Goal: Transaction & Acquisition: Purchase product/service

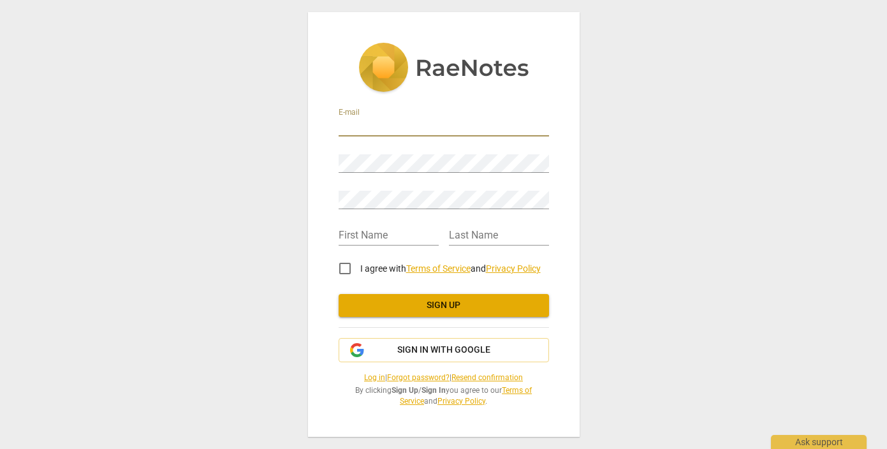
click at [464, 119] on input "email" at bounding box center [444, 127] width 210 height 18
type input "j.elizabeth@gmail.com"
type input "[PERSON_NAME]"
type input "Smith"
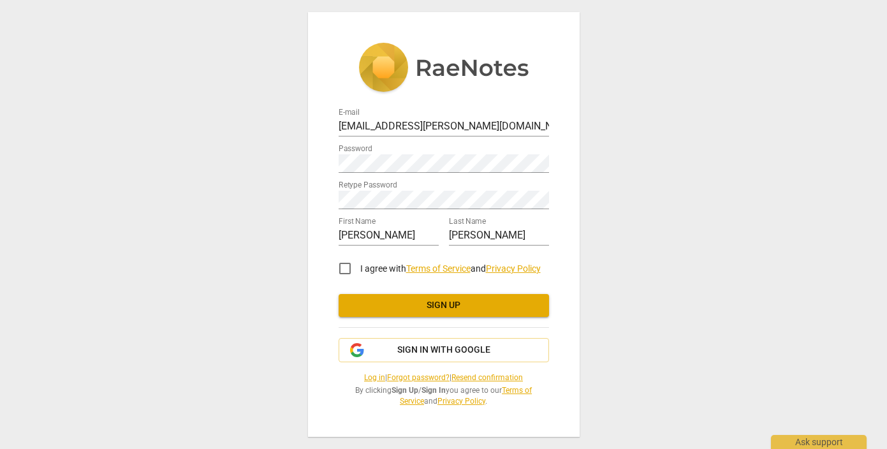
click at [623, 271] on div "E-mail j.elizabeth@gmail.com Password Retype Password First Name Elizabeth Last…" at bounding box center [443, 224] width 887 height 449
click at [344, 272] on input "I agree with Terms of Service and Privacy Policy" at bounding box center [345, 268] width 31 height 31
checkbox input "true"
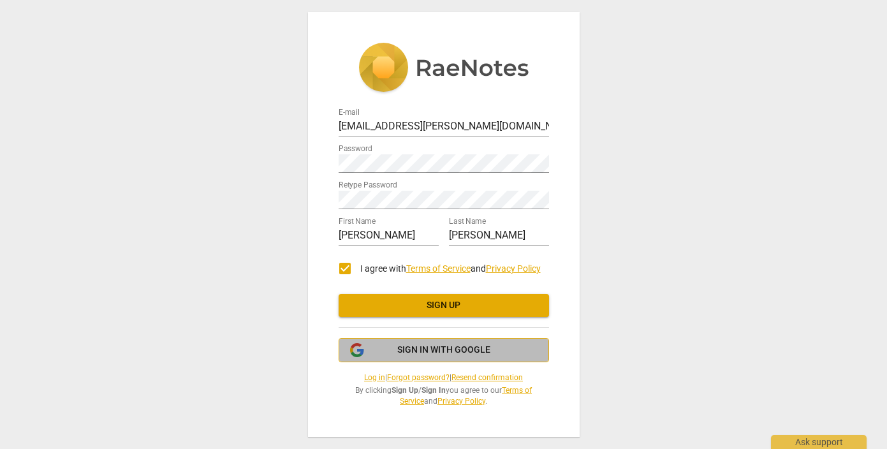
click at [359, 354] on icon "button" at bounding box center [356, 349] width 15 height 15
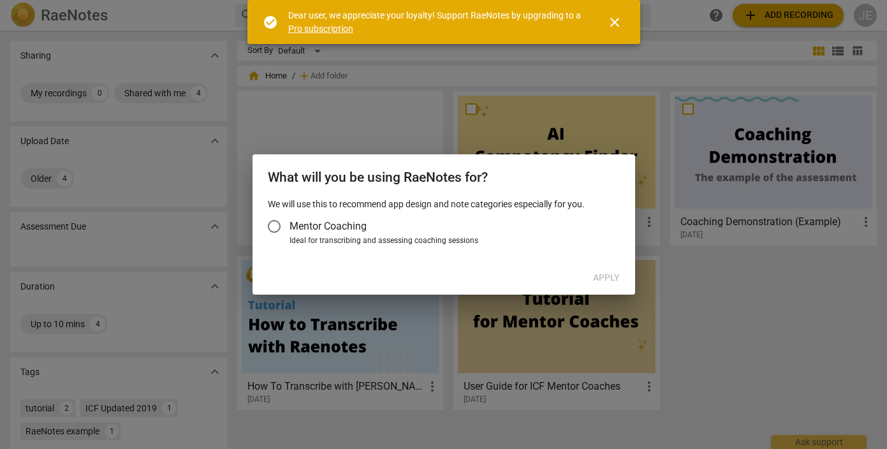
click at [328, 223] on span "Mentor Coaching" at bounding box center [327, 226] width 77 height 15
click at [289, 223] on input "Mentor Coaching" at bounding box center [274, 226] width 31 height 31
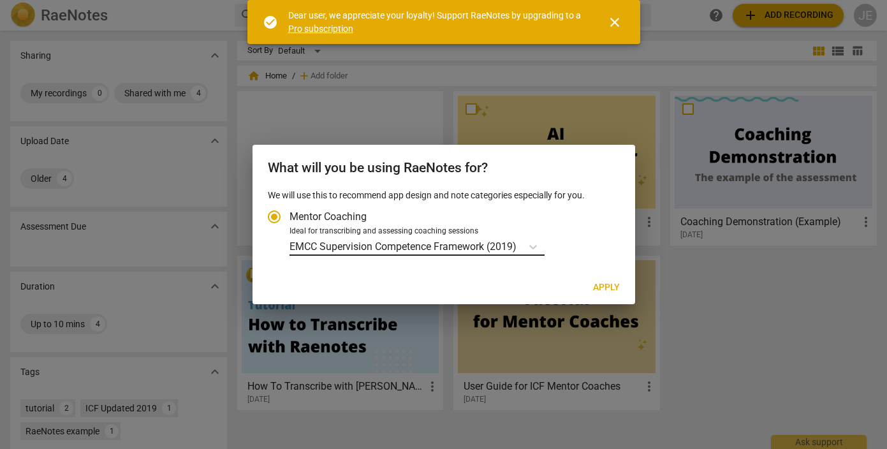
click at [335, 251] on p "EMCC Supervision Competence Framework (2019)" at bounding box center [402, 246] width 227 height 15
click at [0, 0] on input "Ideal for transcribing and assessing coaching sessions EMCC Supervision Compete…" at bounding box center [0, 0] width 0 height 0
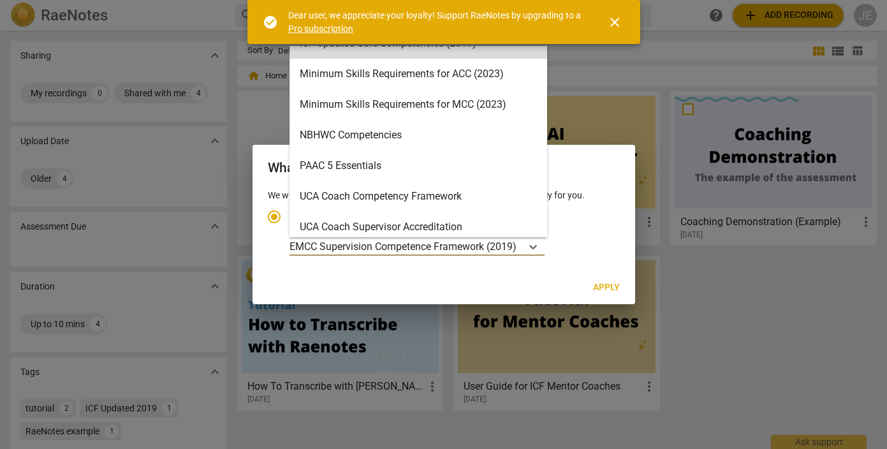
scroll to position [270, 0]
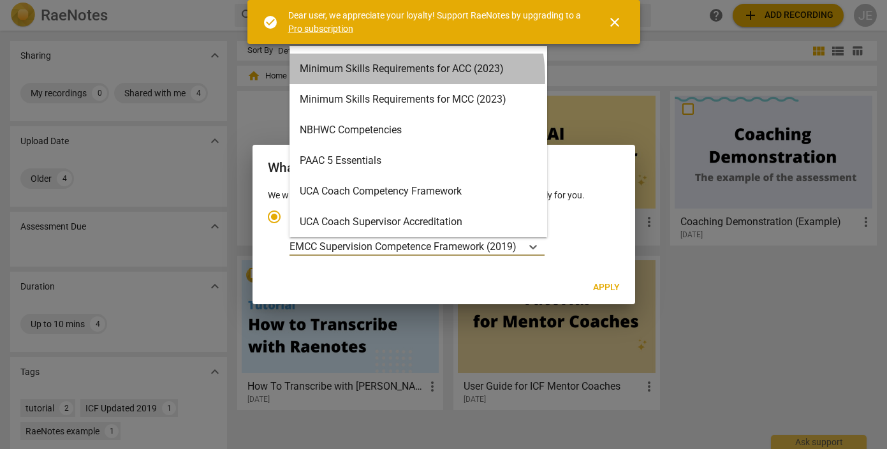
click at [403, 77] on div "Minimum Skills Requirements for ACC (2023)" at bounding box center [418, 69] width 258 height 31
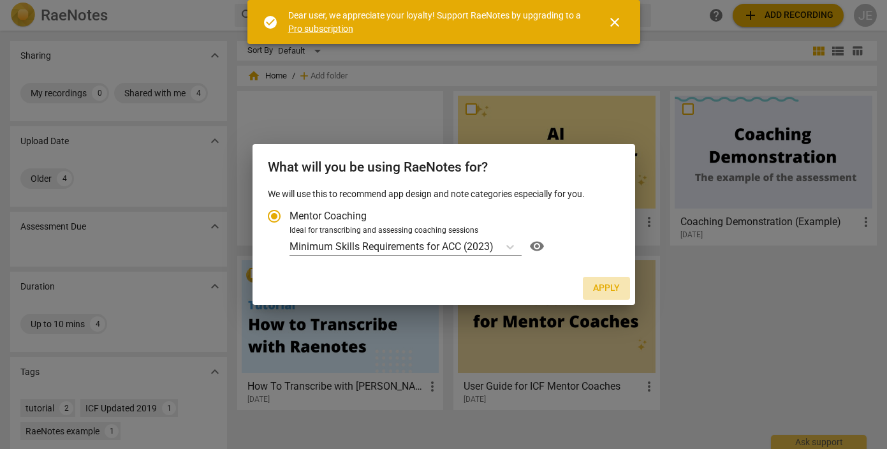
click at [598, 284] on span "Apply" at bounding box center [606, 288] width 27 height 13
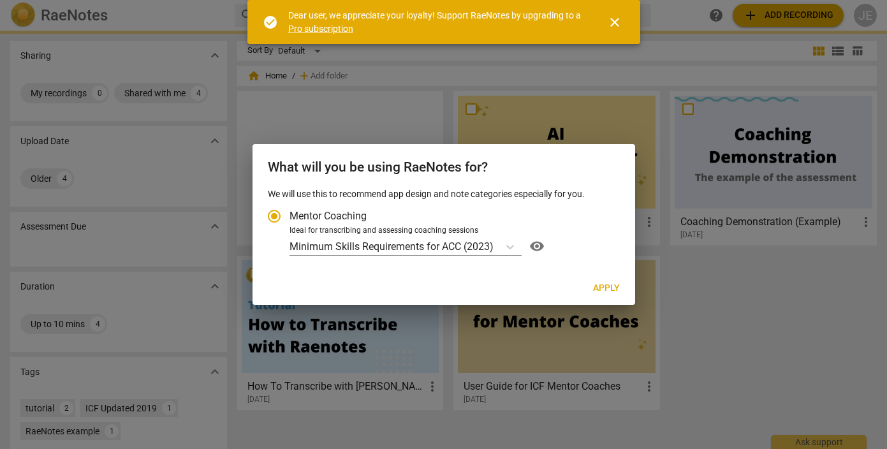
radio input "false"
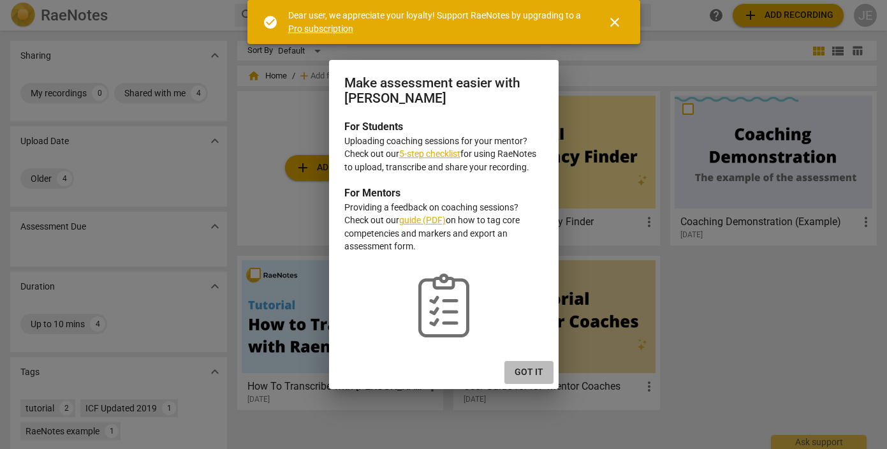
click at [528, 364] on button "Got it" at bounding box center [528, 372] width 49 height 23
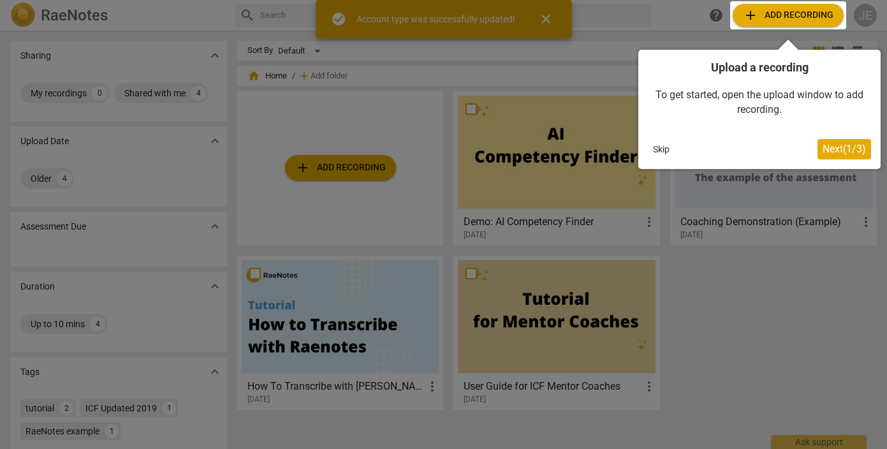
click at [850, 149] on span "Next ( 1 / 3 )" at bounding box center [843, 149] width 43 height 12
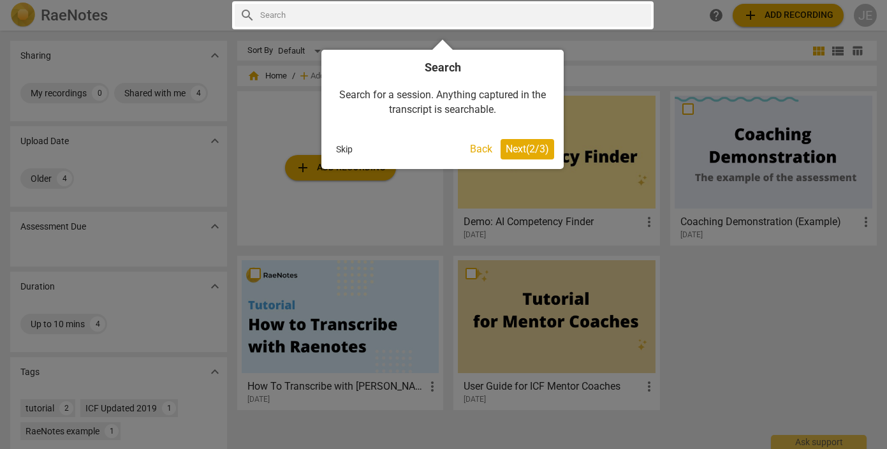
click at [540, 154] on span "Next ( 2 / 3 )" at bounding box center [527, 149] width 43 height 12
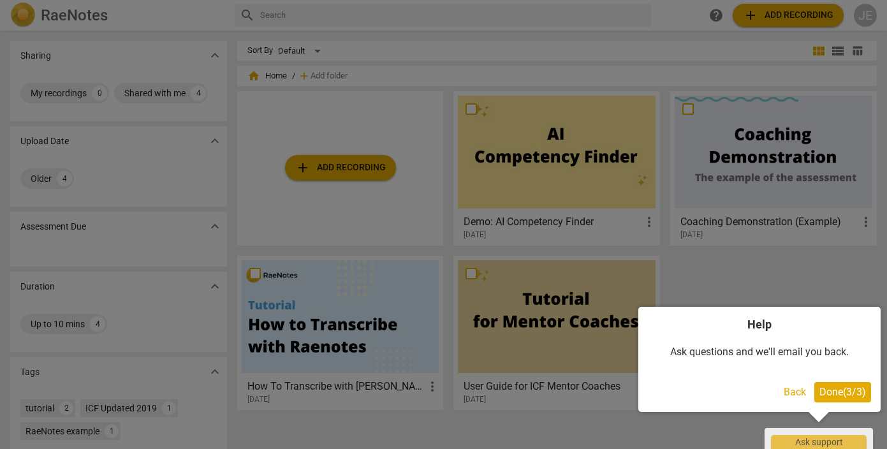
click at [845, 390] on span "Done ( 3 / 3 )" at bounding box center [842, 392] width 47 height 12
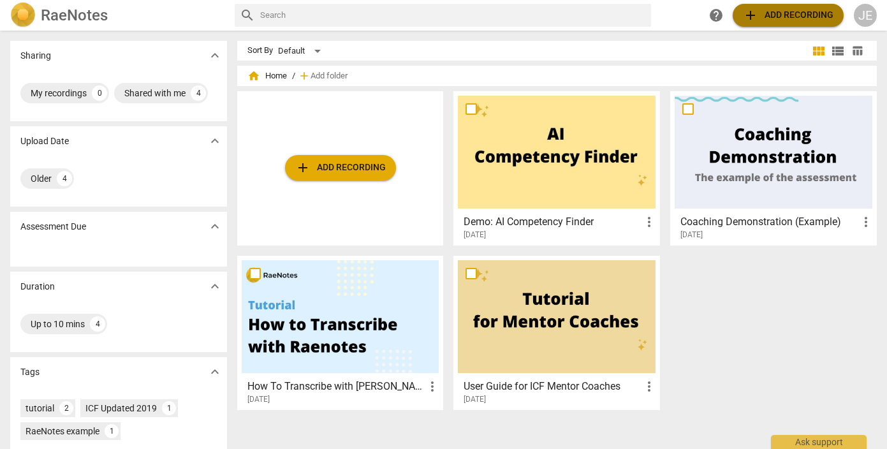
click at [791, 8] on span "add Add recording" at bounding box center [788, 15] width 91 height 15
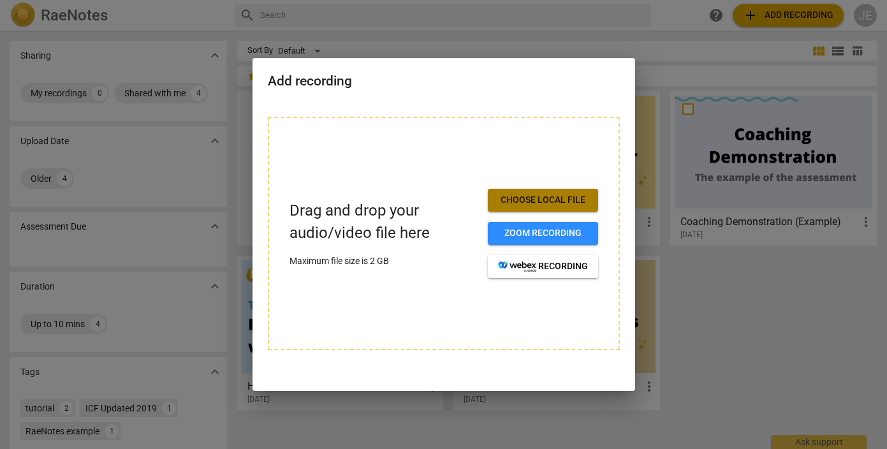
click at [567, 201] on span "Choose local file" at bounding box center [543, 200] width 90 height 13
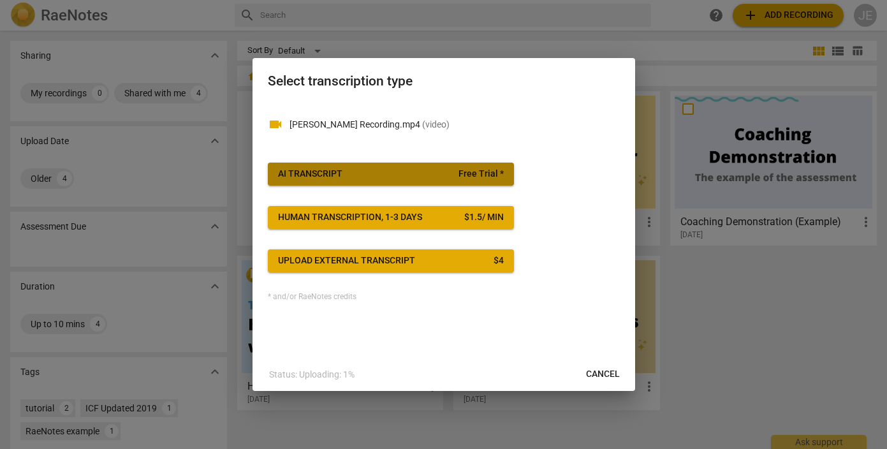
click at [304, 174] on div "AI Transcript" at bounding box center [310, 174] width 64 height 13
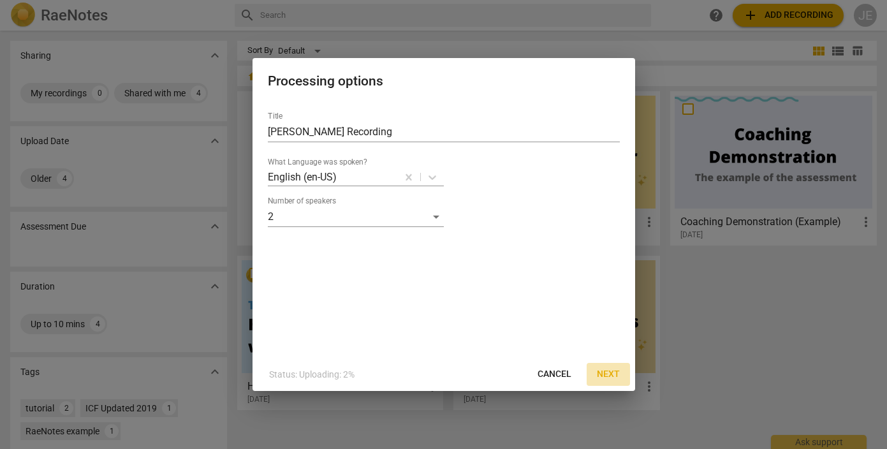
click at [615, 375] on span "Next" at bounding box center [608, 374] width 23 height 13
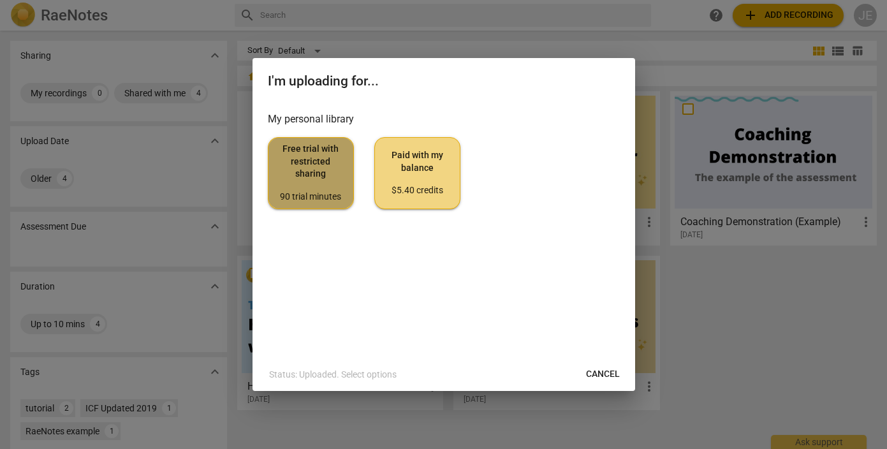
click at [324, 184] on span "Free trial with restricted sharing 90 trial minutes" at bounding box center [311, 173] width 64 height 60
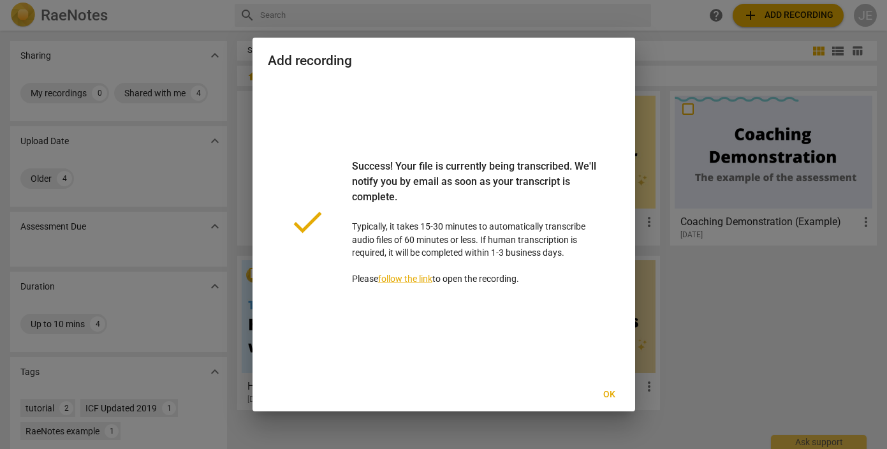
click at [419, 282] on link "follow the link" at bounding box center [405, 278] width 54 height 10
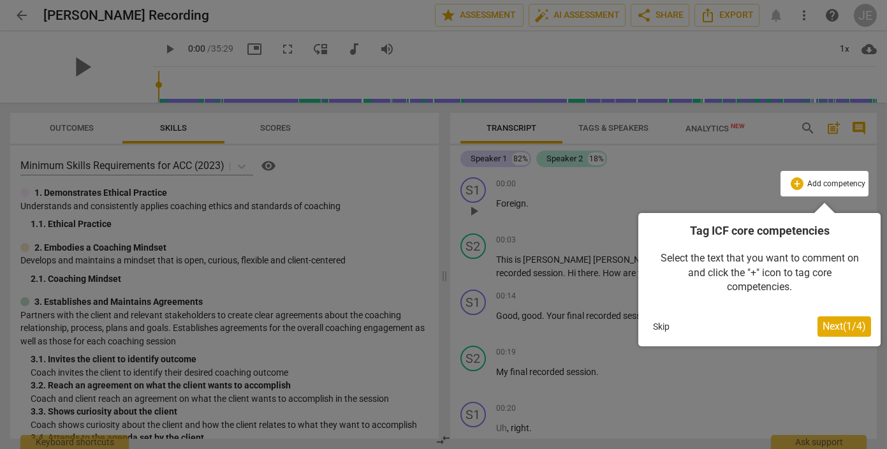
click at [838, 326] on span "Next ( 1 / 4 )" at bounding box center [843, 326] width 43 height 12
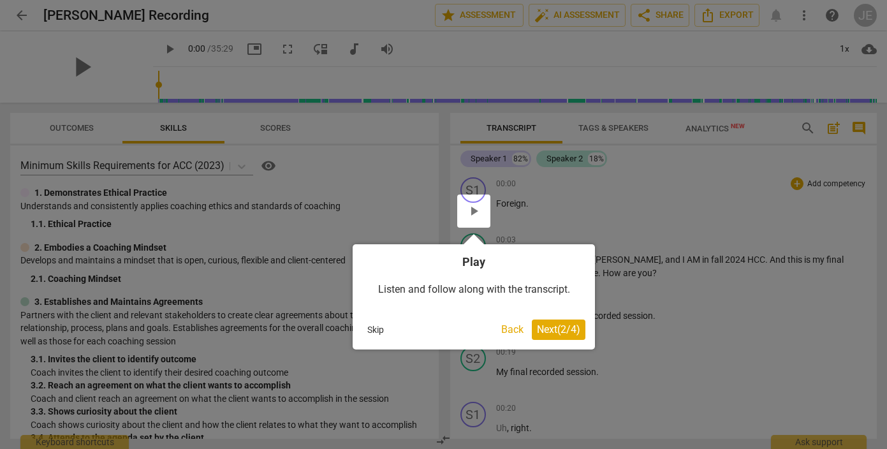
click at [576, 332] on span "Next ( 2 / 4 )" at bounding box center [558, 329] width 43 height 12
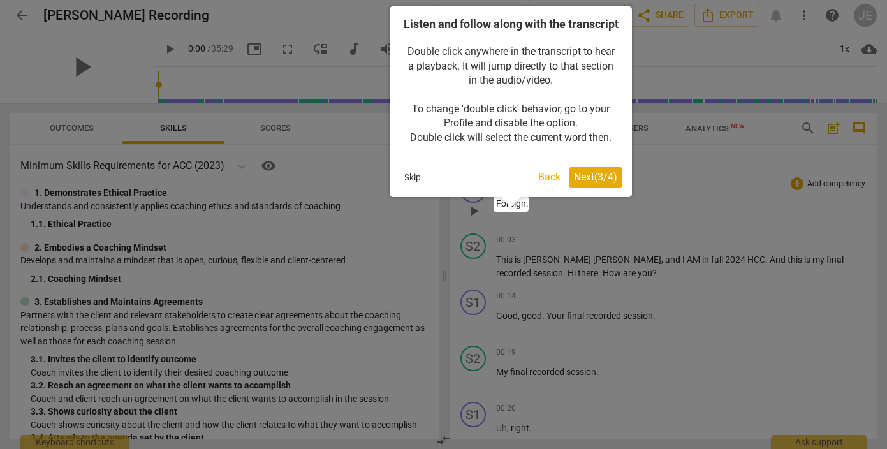
click at [596, 183] on span "Next ( 3 / 4 )" at bounding box center [595, 177] width 43 height 12
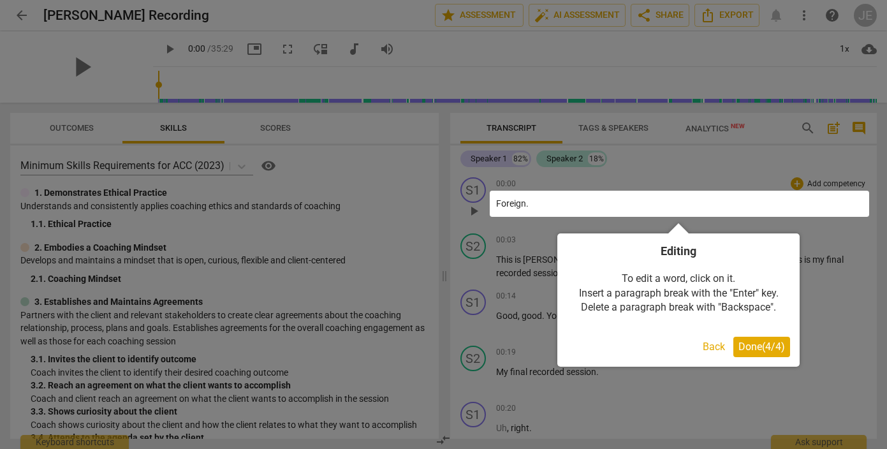
click at [767, 347] on span "Done ( 4 / 4 )" at bounding box center [761, 346] width 47 height 12
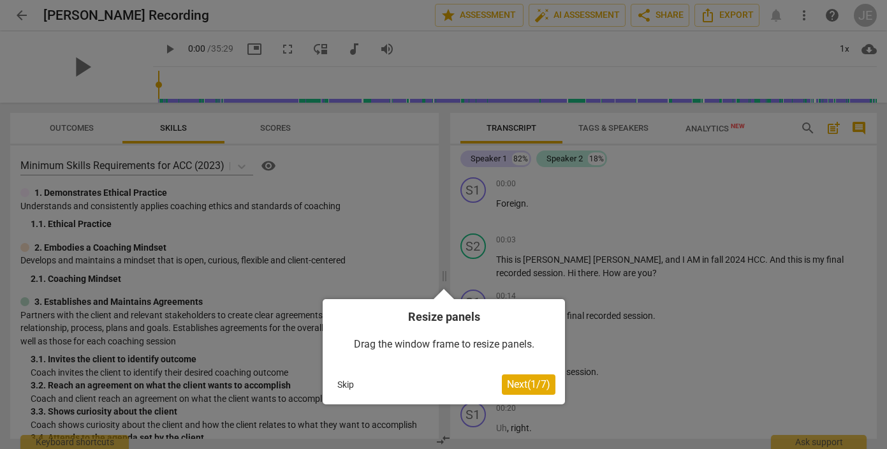
click at [528, 390] on span "Next ( 1 / 7 )" at bounding box center [528, 384] width 43 height 12
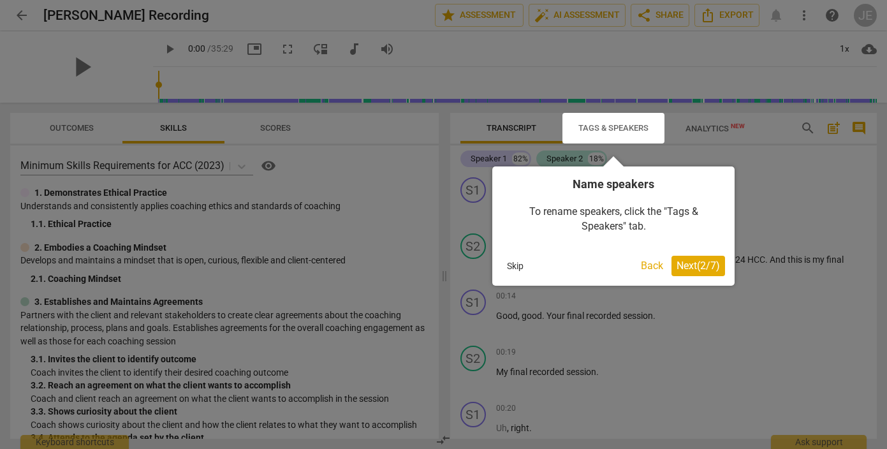
click at [704, 263] on span "Next ( 2 / 7 )" at bounding box center [697, 265] width 43 height 12
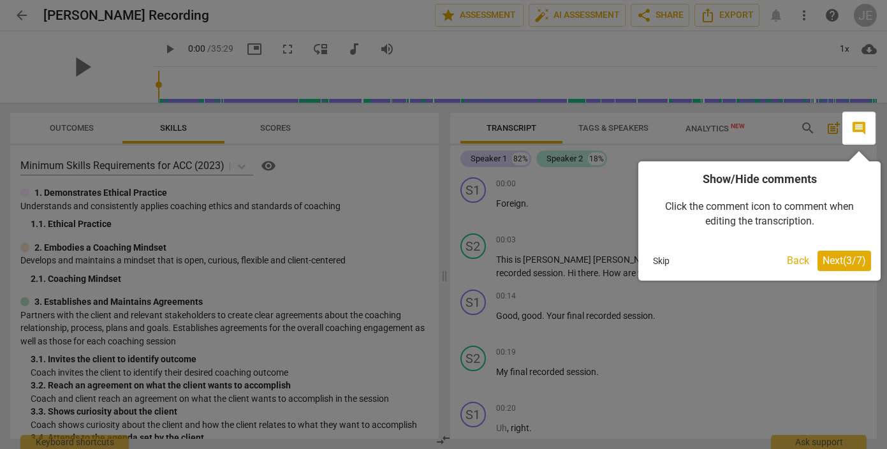
click at [829, 259] on span "Next ( 3 / 7 )" at bounding box center [843, 260] width 43 height 12
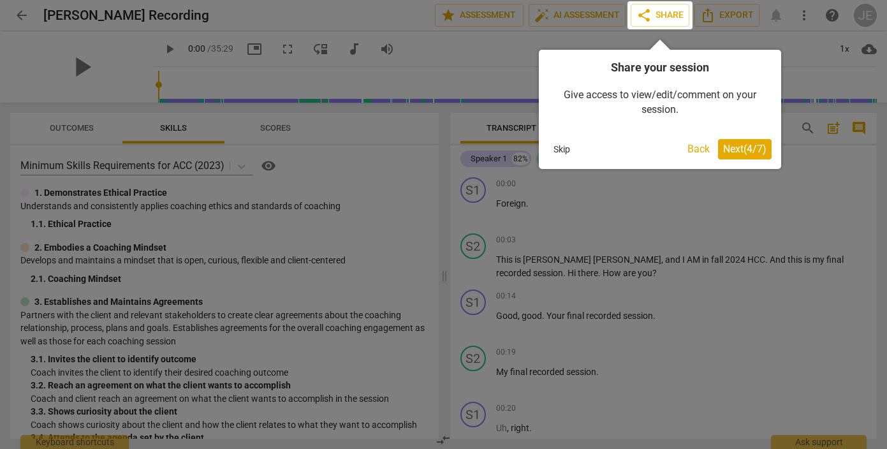
click at [739, 152] on span "Next ( 4 / 7 )" at bounding box center [744, 149] width 43 height 12
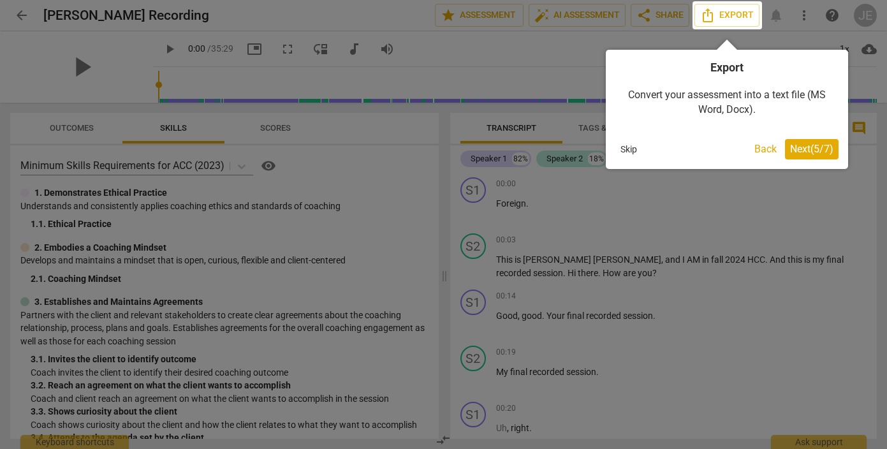
click at [808, 149] on span "Next ( 5 / 7 )" at bounding box center [811, 149] width 43 height 12
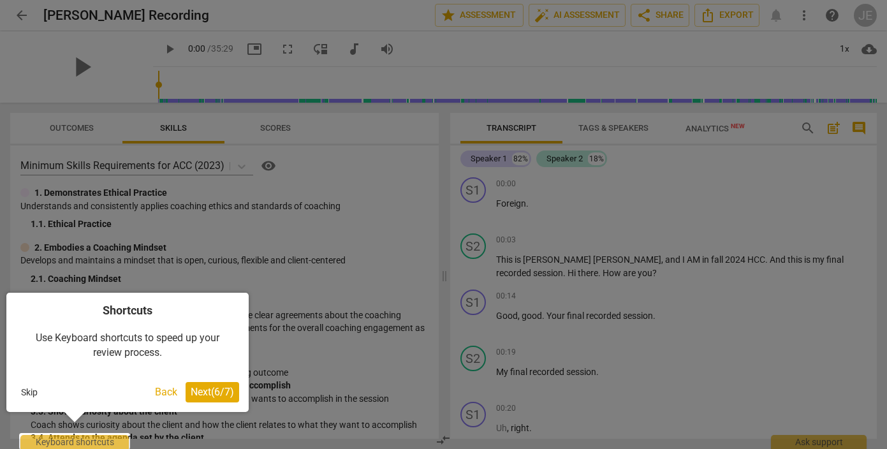
click at [207, 392] on span "Next ( 6 / 7 )" at bounding box center [212, 392] width 43 height 12
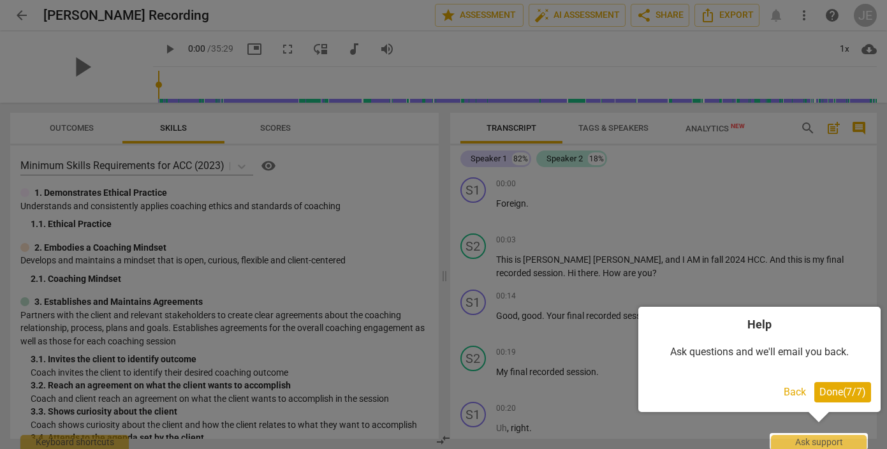
click at [843, 388] on span "Done ( 7 / 7 )" at bounding box center [842, 392] width 47 height 12
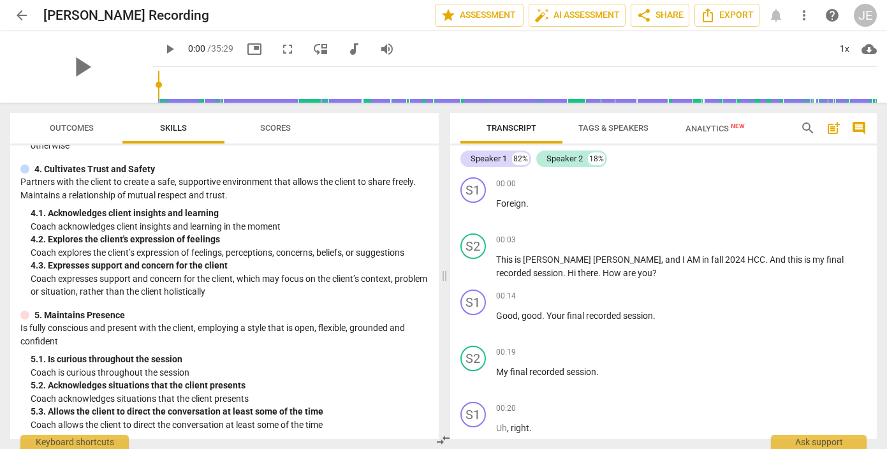
scroll to position [407, 0]
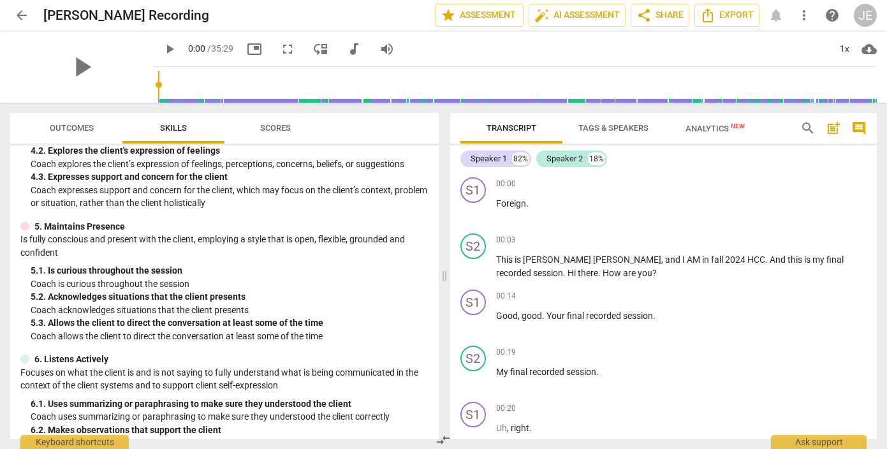
click at [27, 226] on div at bounding box center [24, 226] width 9 height 9
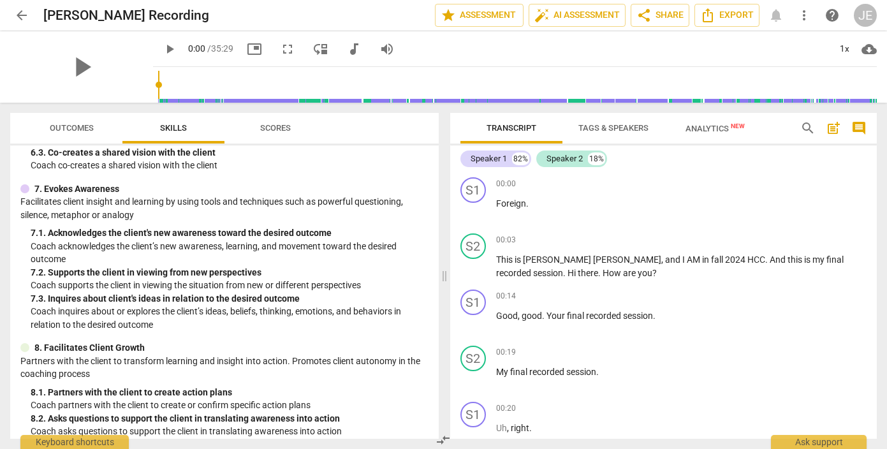
scroll to position [693, 0]
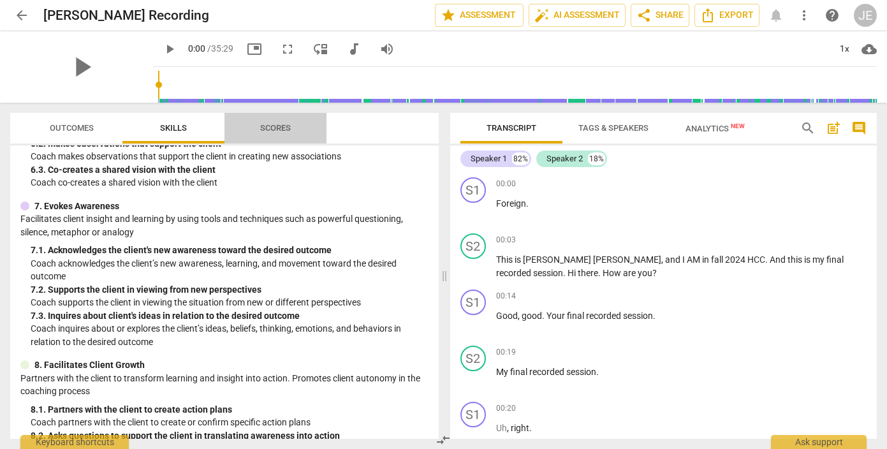
click at [286, 126] on span "Scores" at bounding box center [275, 128] width 31 height 10
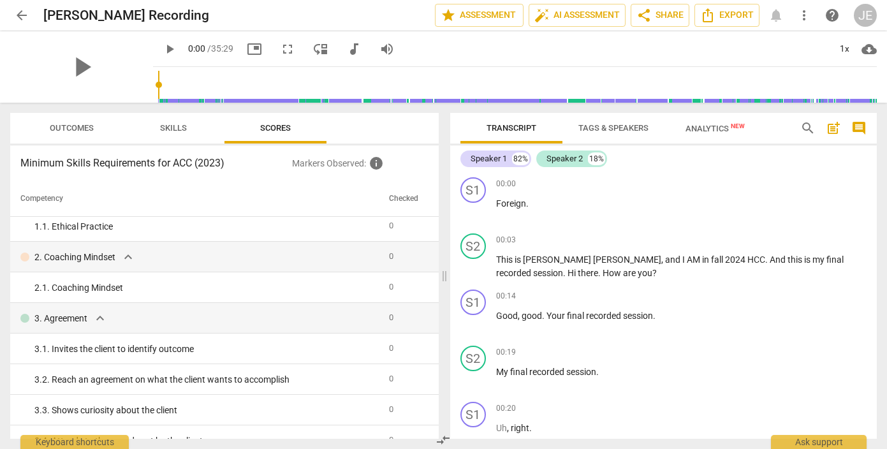
scroll to position [1, 0]
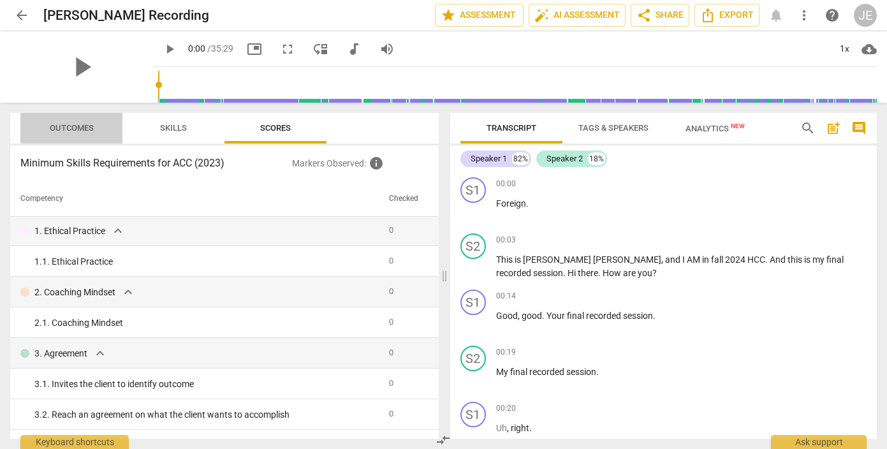
click at [73, 129] on span "Outcomes" at bounding box center [72, 128] width 44 height 10
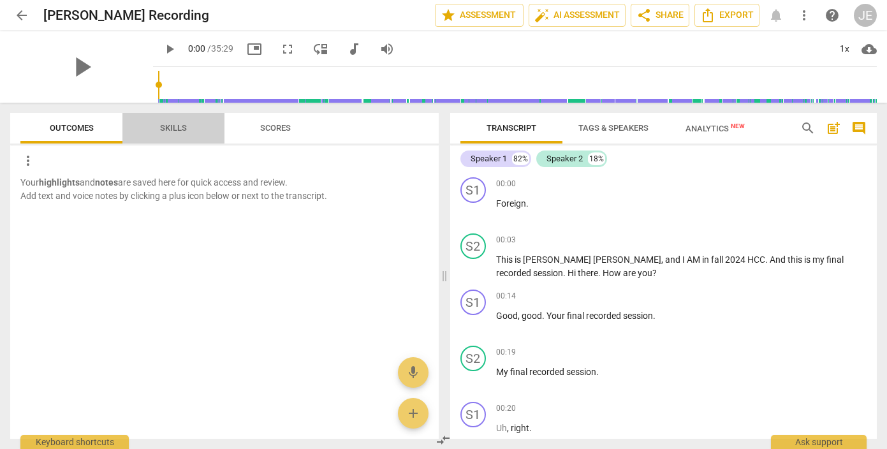
click at [161, 128] on span "Skills" at bounding box center [173, 128] width 27 height 10
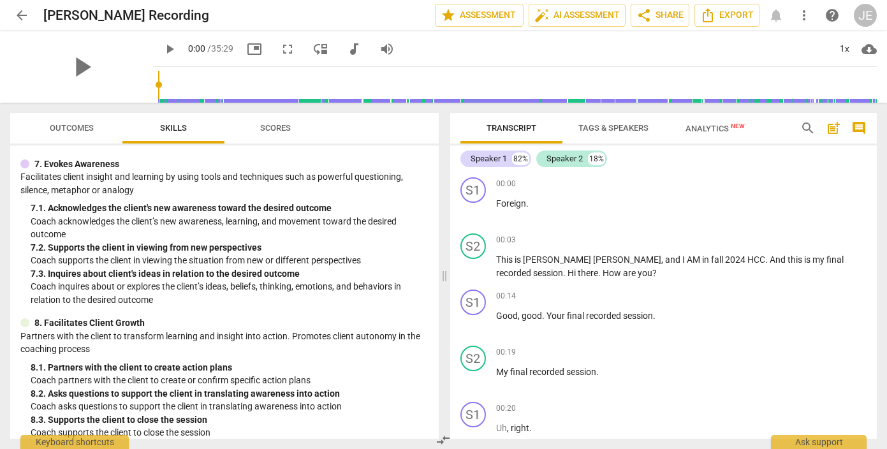
scroll to position [745, 0]
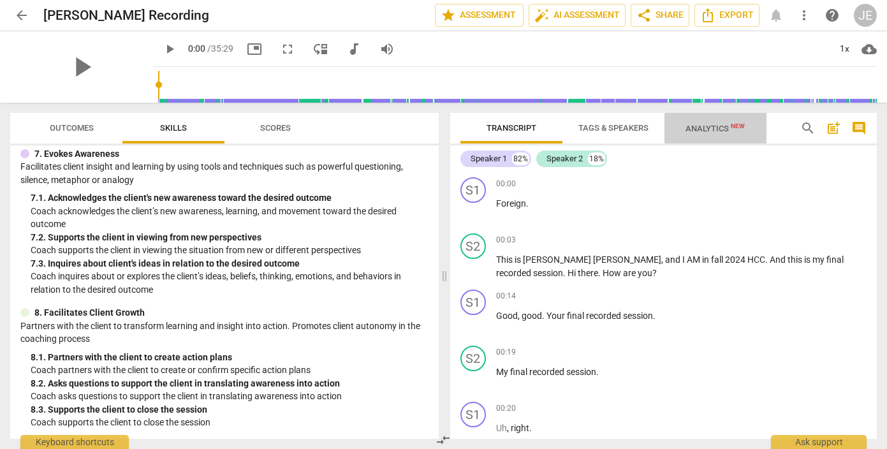
click at [701, 129] on span "Analytics New" at bounding box center [714, 129] width 59 height 10
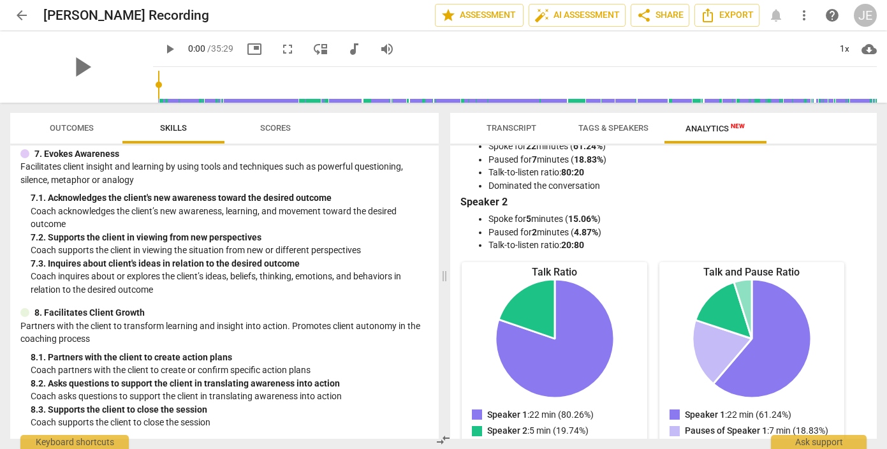
scroll to position [0, 0]
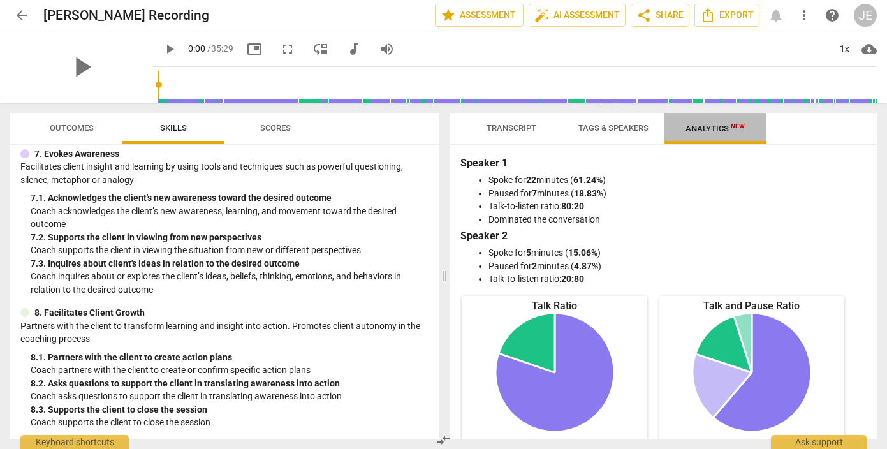
click at [724, 131] on span "Analytics New" at bounding box center [714, 129] width 59 height 10
click at [526, 126] on span "Transcript" at bounding box center [511, 128] width 50 height 10
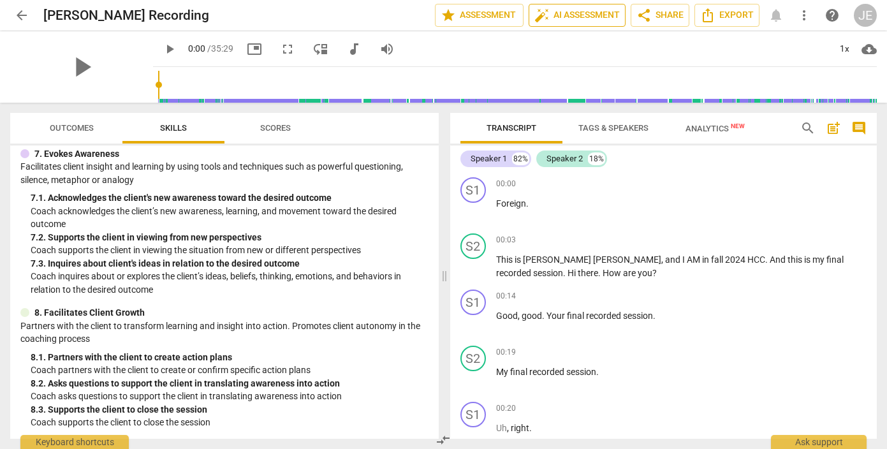
click at [564, 18] on span "auto_fix_high AI Assessment" at bounding box center [576, 15] width 85 height 15
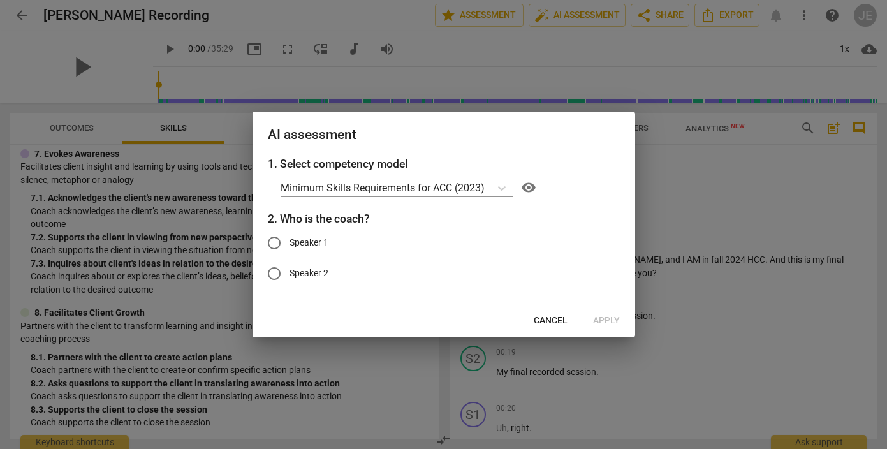
click at [318, 272] on span "Speaker 2" at bounding box center [308, 272] width 39 height 13
click at [289, 272] on input "Speaker 2" at bounding box center [274, 273] width 31 height 31
radio input "true"
click at [318, 272] on span "Speaker 2" at bounding box center [308, 272] width 39 height 13
click at [289, 272] on input "Speaker 2" at bounding box center [274, 273] width 31 height 31
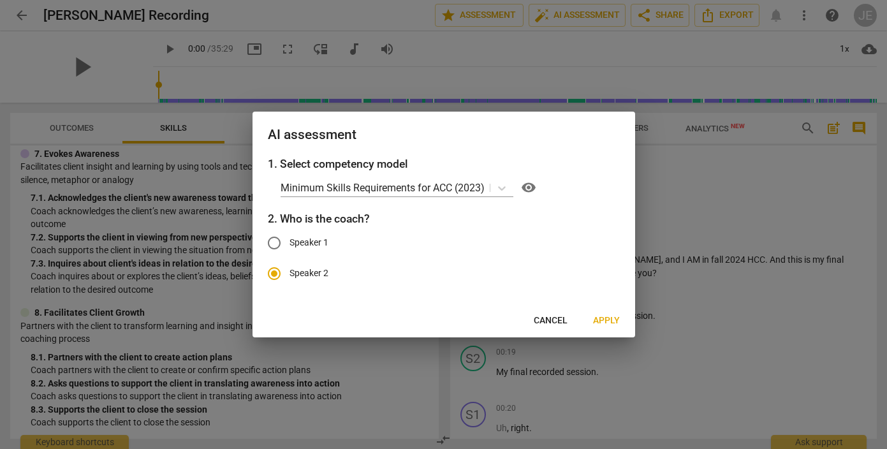
click at [546, 321] on span "Cancel" at bounding box center [551, 320] width 34 height 13
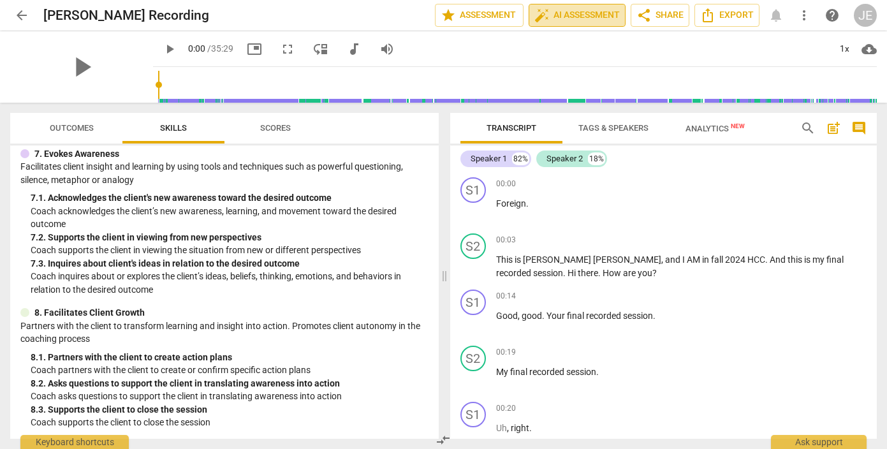
click at [563, 12] on span "auto_fix_high AI Assessment" at bounding box center [576, 15] width 85 height 15
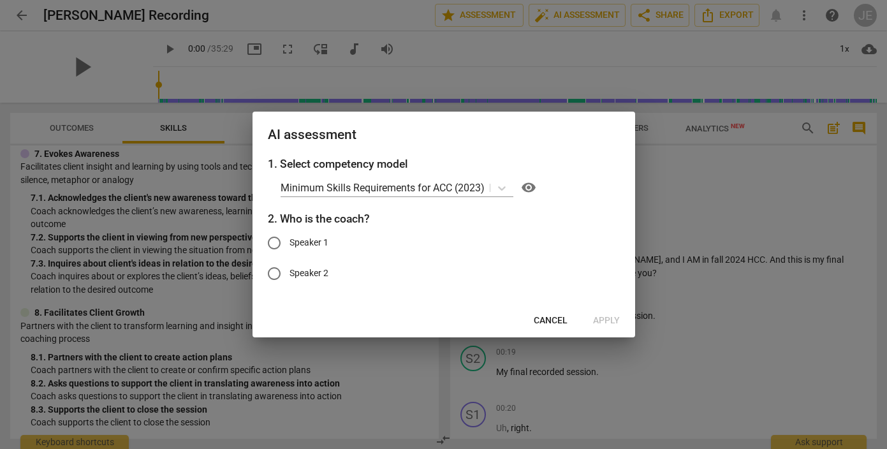
click at [309, 271] on span "Speaker 2" at bounding box center [308, 272] width 39 height 13
click at [289, 271] on input "Speaker 2" at bounding box center [274, 273] width 31 height 31
radio input "true"
click at [608, 323] on span "Apply" at bounding box center [606, 320] width 27 height 13
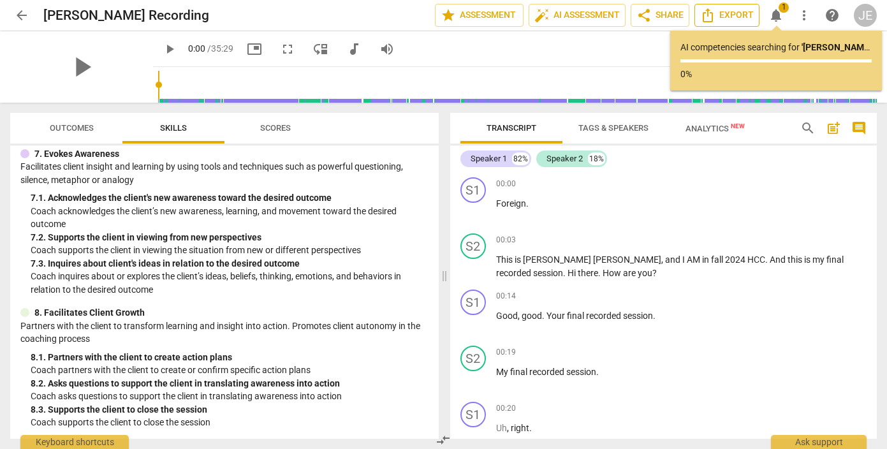
click at [709, 13] on icon "Export" at bounding box center [707, 15] width 15 height 15
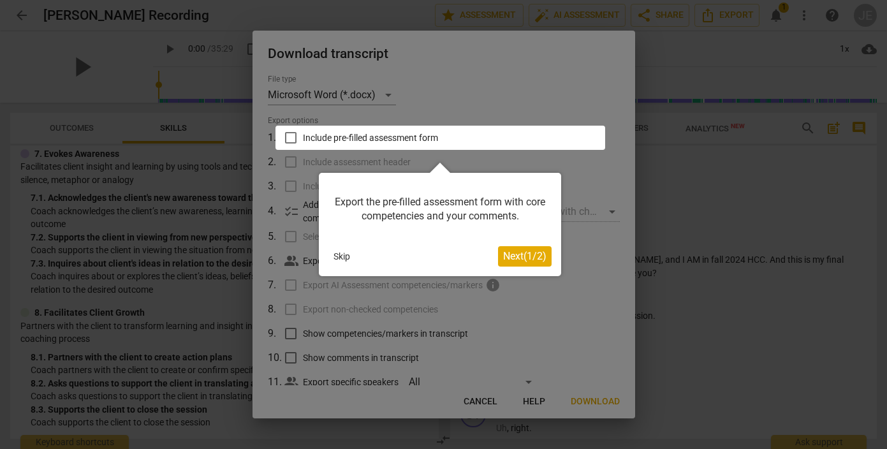
click at [533, 258] on span "Next ( 1 / 2 )" at bounding box center [524, 256] width 43 height 12
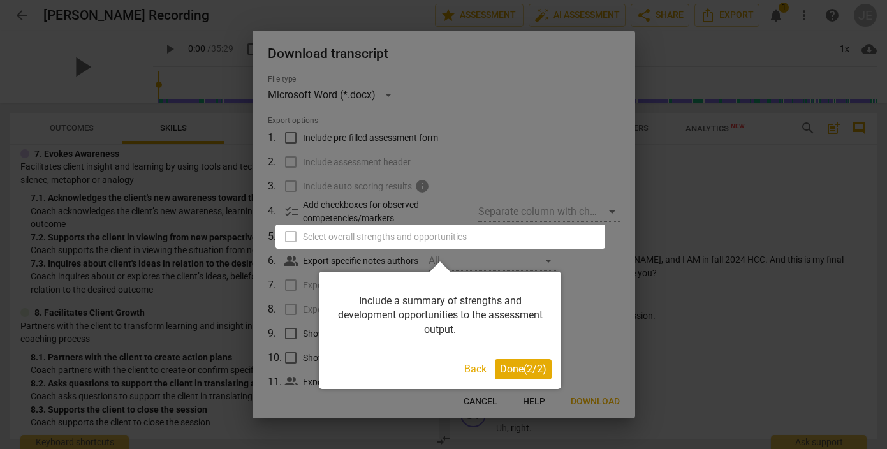
click at [483, 373] on button "Back" at bounding box center [475, 369] width 33 height 20
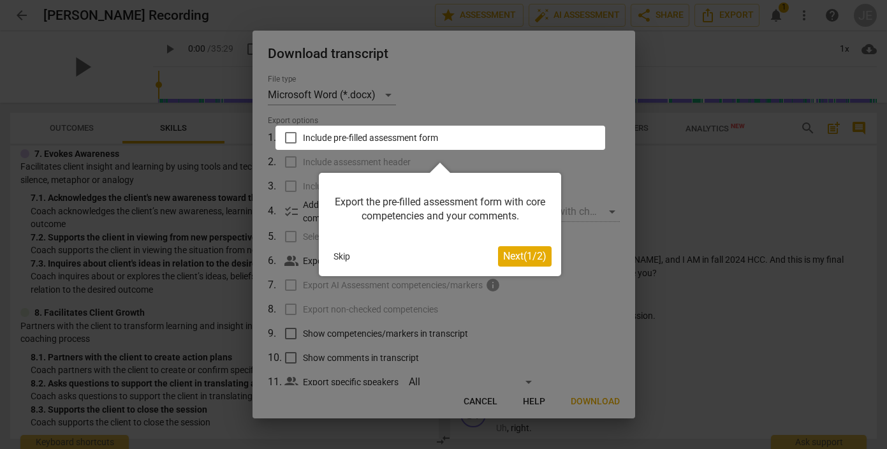
click at [523, 252] on span "Next ( 1 / 2 )" at bounding box center [524, 256] width 43 height 12
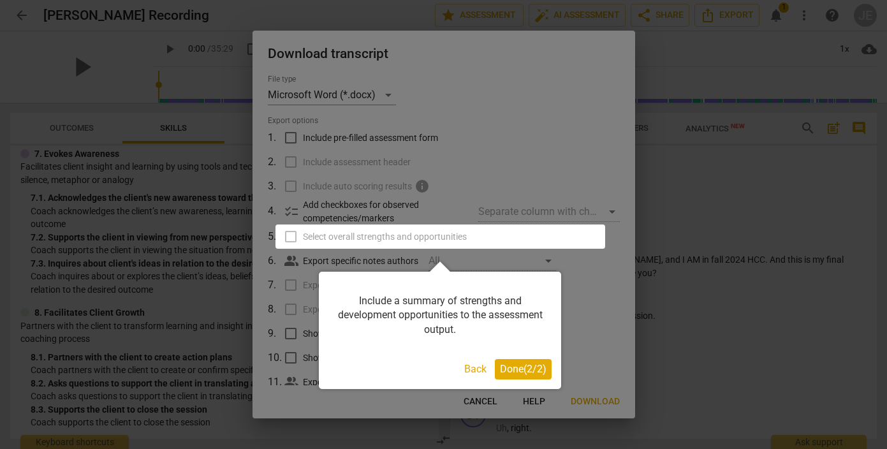
click at [512, 367] on span "Done ( 2 / 2 )" at bounding box center [523, 369] width 47 height 12
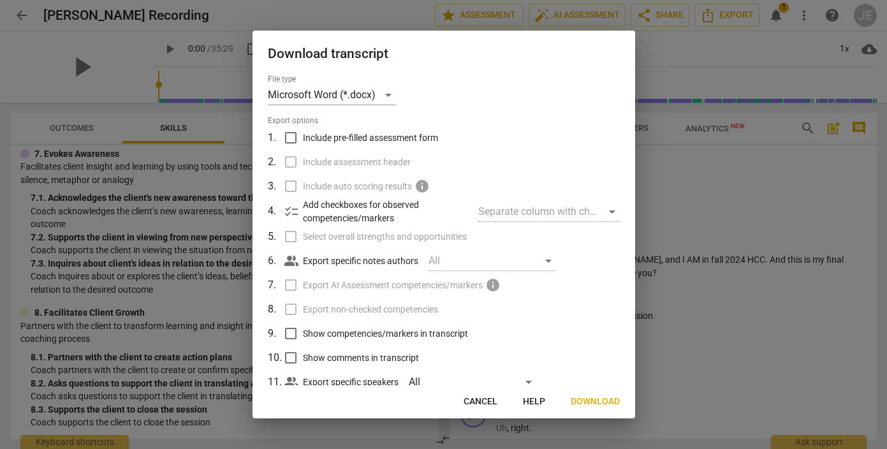
scroll to position [34, 0]
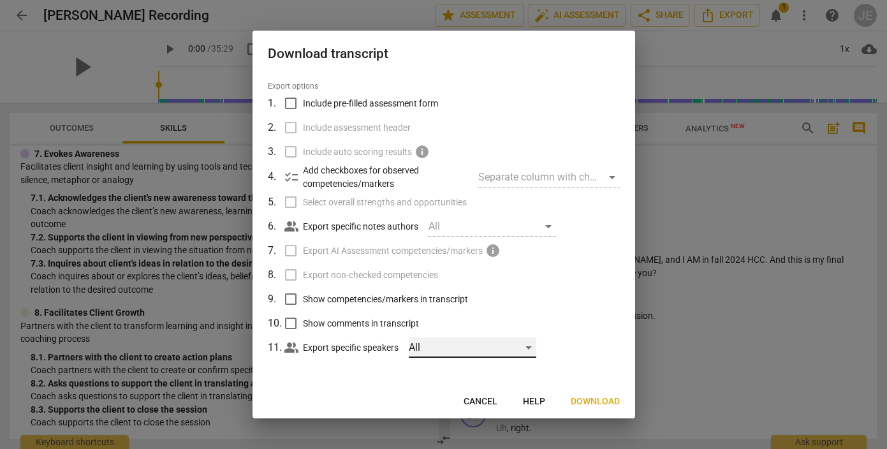
click at [428, 346] on div "All" at bounding box center [473, 347] width 128 height 20
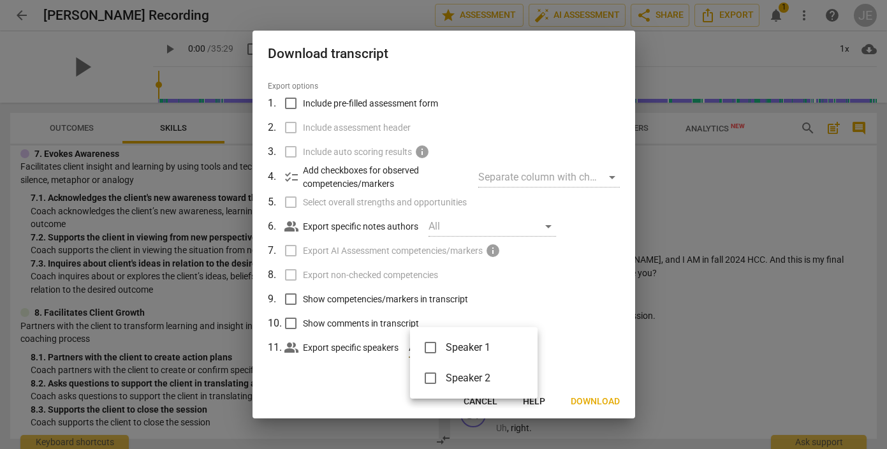
click at [561, 328] on div at bounding box center [443, 224] width 887 height 449
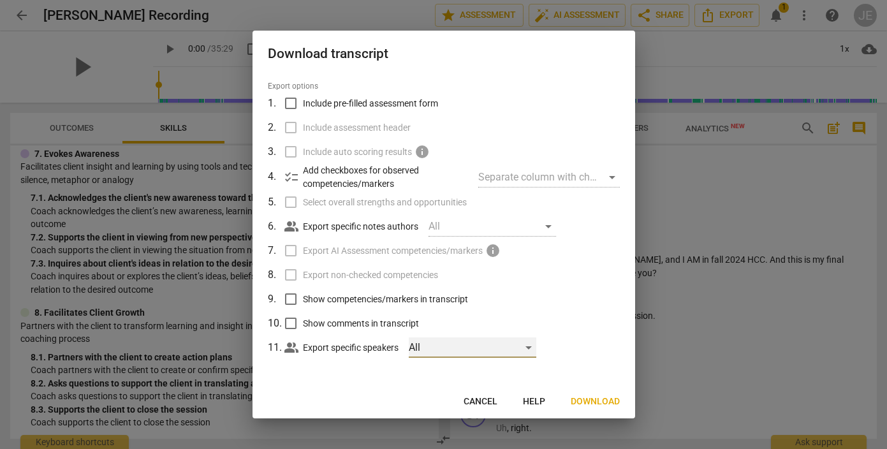
scroll to position [0, 0]
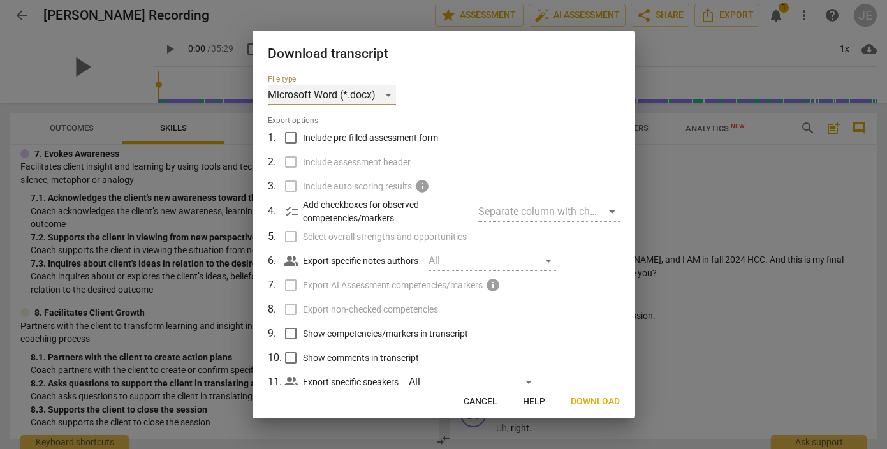
click at [326, 94] on div "Microsoft Word (*.docx)" at bounding box center [332, 95] width 128 height 20
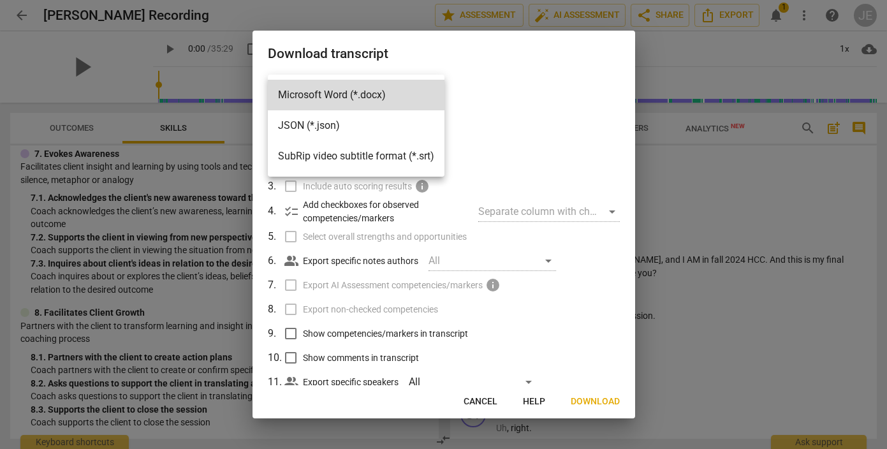
click at [326, 94] on li "Microsoft Word (*.docx)" at bounding box center [356, 95] width 177 height 31
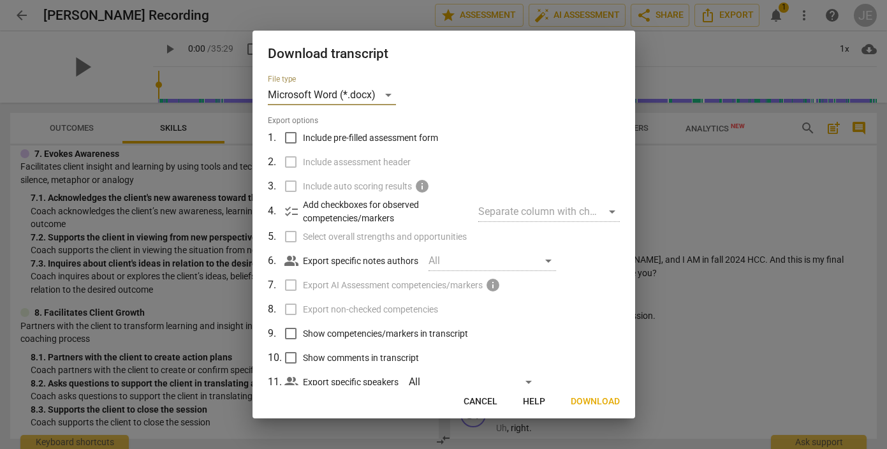
click at [485, 404] on span "Cancel" at bounding box center [480, 401] width 34 height 13
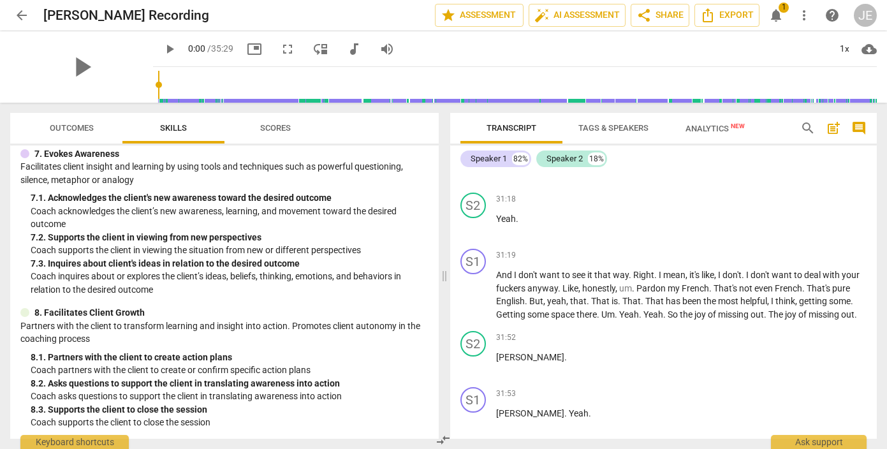
scroll to position [8024, 0]
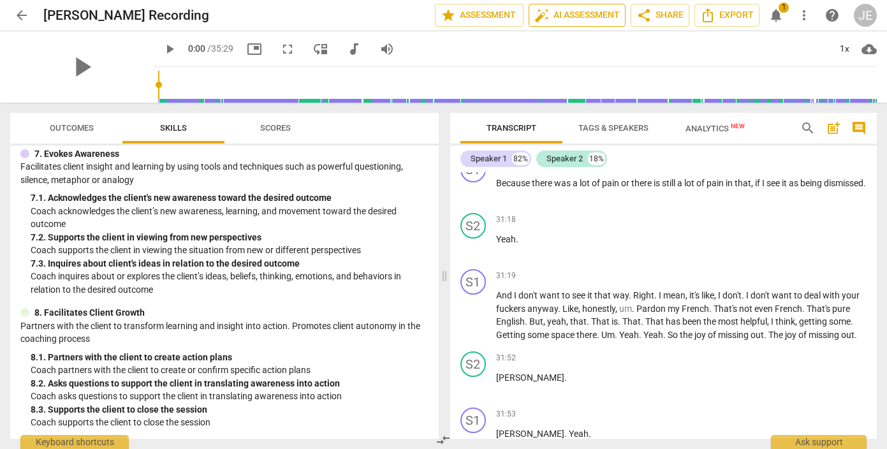
click at [571, 23] on button "auto_fix_high AI Assessment" at bounding box center [576, 15] width 97 height 23
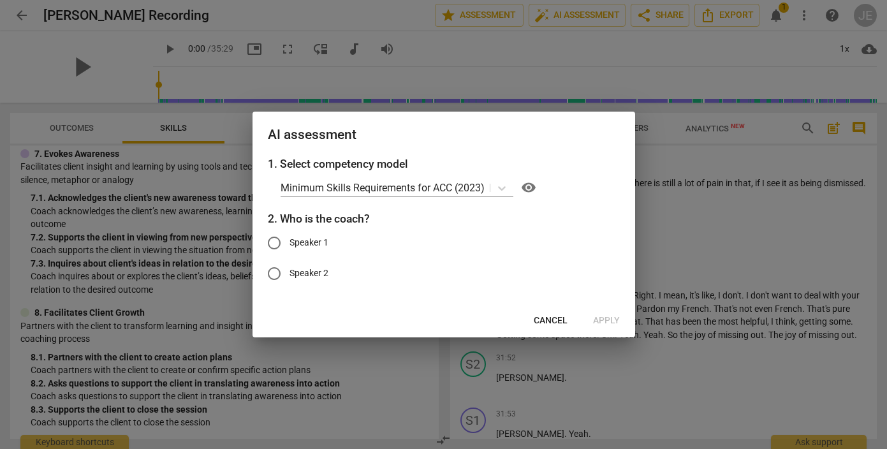
click at [412, 275] on label "Speaker 2" at bounding box center [434, 273] width 351 height 31
click at [289, 275] on input "Speaker 2" at bounding box center [274, 273] width 31 height 31
radio input "true"
click at [598, 318] on span "Apply" at bounding box center [606, 320] width 27 height 13
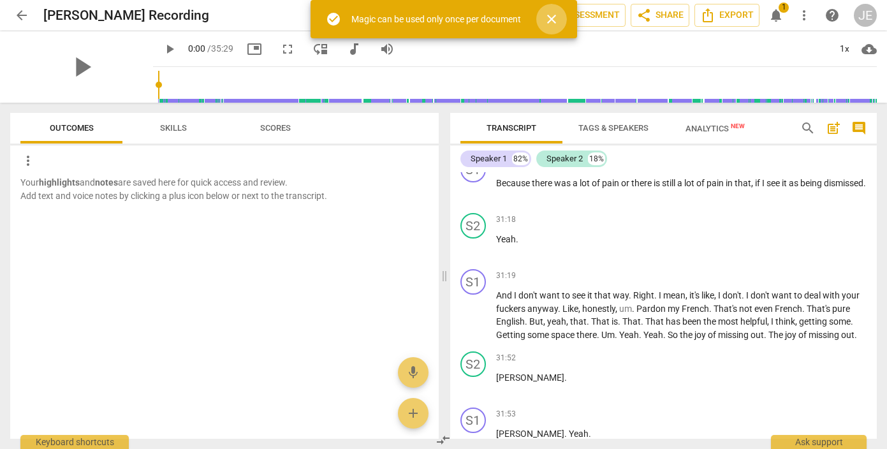
click at [553, 20] on span "close" at bounding box center [551, 18] width 15 height 15
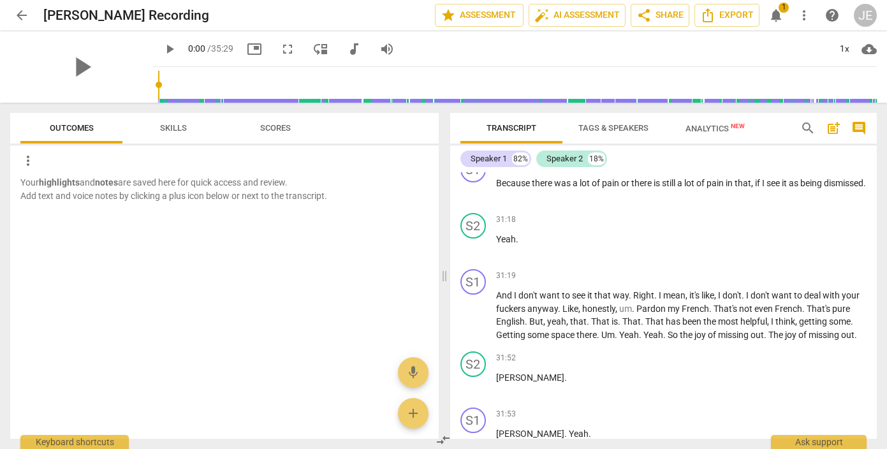
click at [785, 12] on span "notifications 1" at bounding box center [775, 15] width 23 height 15
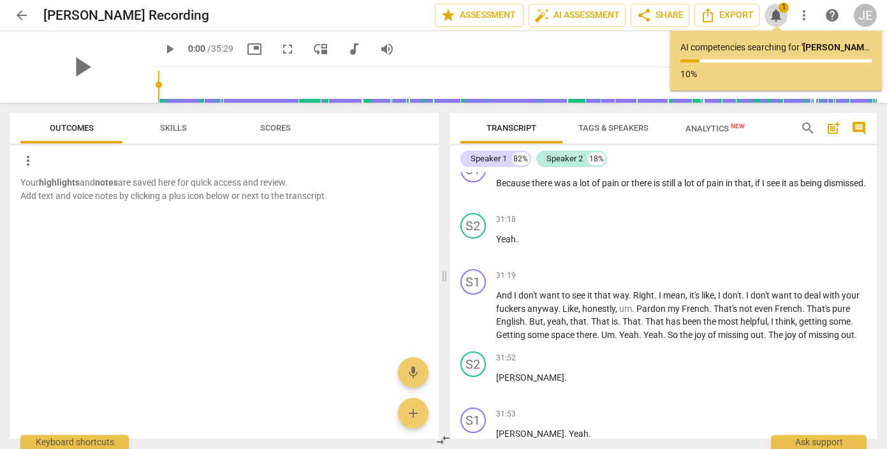
click at [785, 12] on span "notifications 1" at bounding box center [775, 15] width 23 height 15
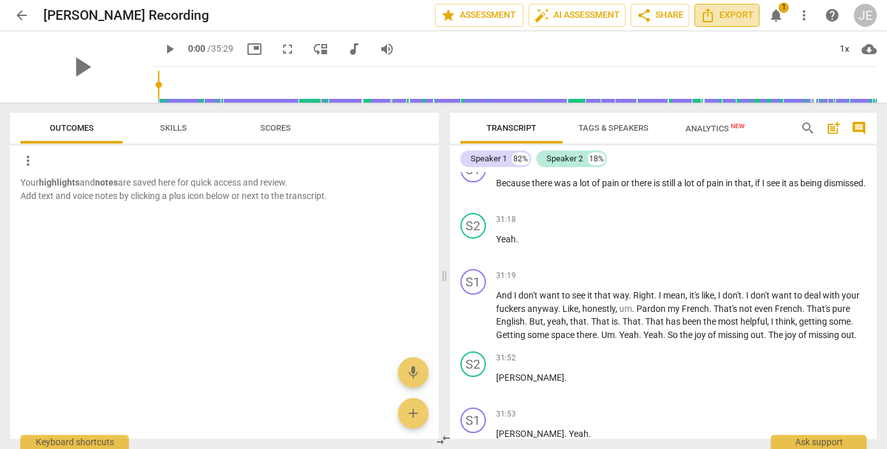
click at [734, 17] on span "Export" at bounding box center [727, 15] width 54 height 15
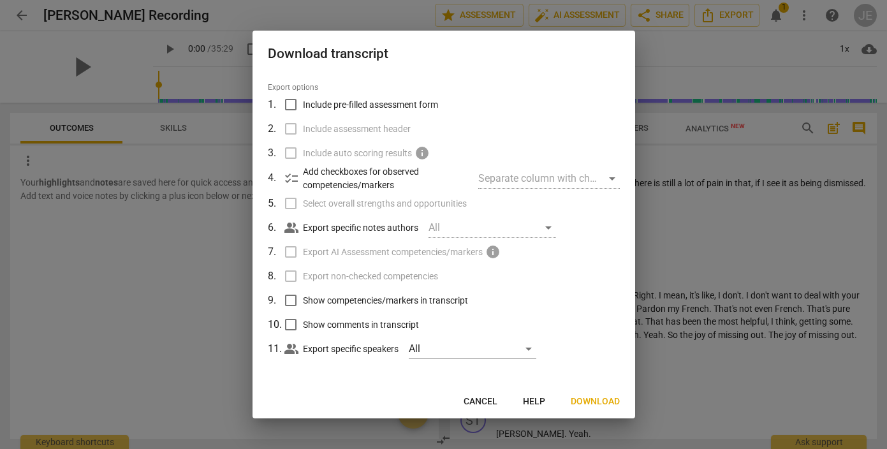
scroll to position [34, 0]
click at [587, 403] on span "Download" at bounding box center [595, 401] width 49 height 13
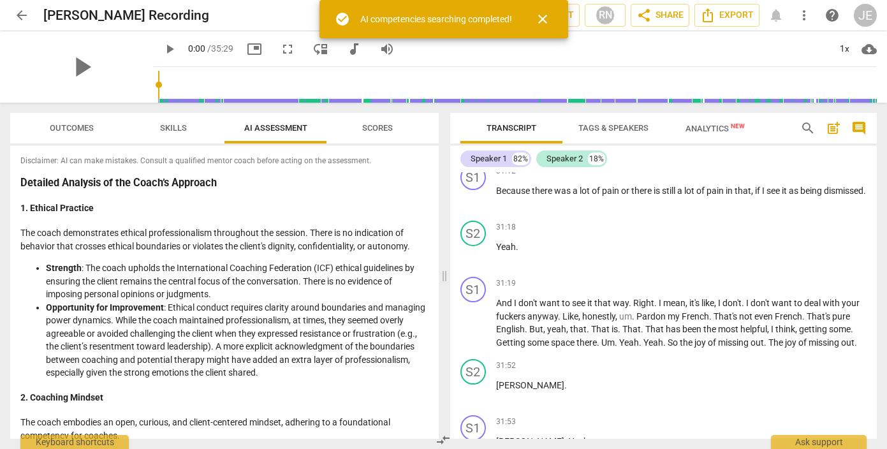
scroll to position [8032, 0]
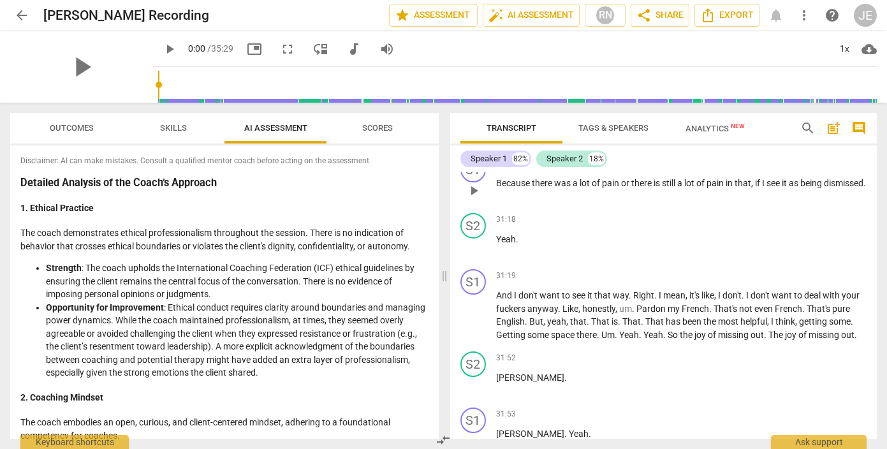
click at [553, 190] on p "Because there was a lot of pain or there is still a lot of pain in that , if I …" at bounding box center [681, 183] width 371 height 13
click at [783, 24] on div "arrow_back [PERSON_NAME] Recording edit star Assessment auto_fix_high AI Assess…" at bounding box center [443, 15] width 866 height 23
click at [778, 18] on div "arrow_back [PERSON_NAME] Recording edit star Assessment auto_fix_high AI Assess…" at bounding box center [443, 15] width 866 height 23
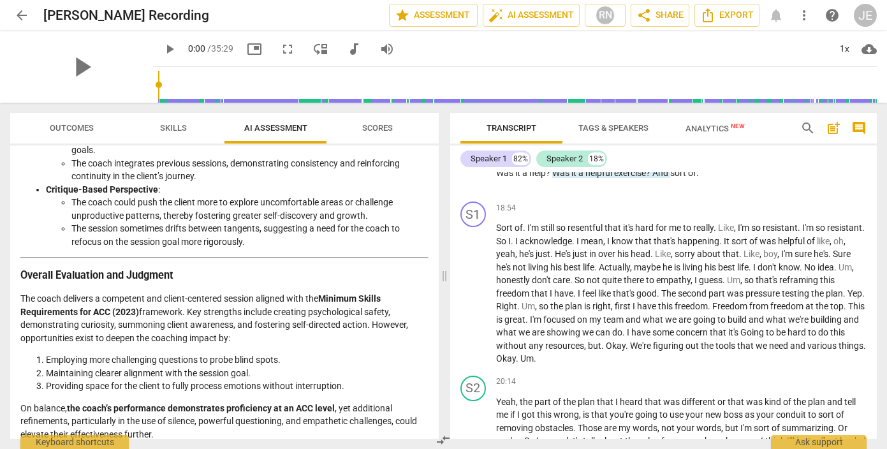
scroll to position [4944, 0]
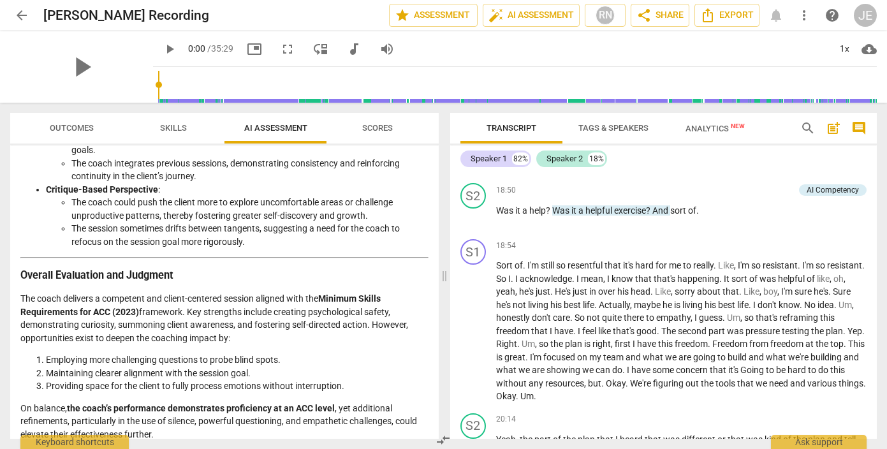
click at [378, 322] on p "The coach delivers a competent and client-centered session aligned with the Min…" at bounding box center [224, 318] width 408 height 52
drag, startPoint x: 829, startPoint y: 256, endPoint x: 838, endPoint y: 279, distance: 24.4
click at [838, 229] on div "18:50 + Add competency AI Competency keyboard_arrow_right Was it a help ? Was i…" at bounding box center [681, 206] width 371 height 46
click at [650, 215] on span "?" at bounding box center [649, 210] width 6 height 10
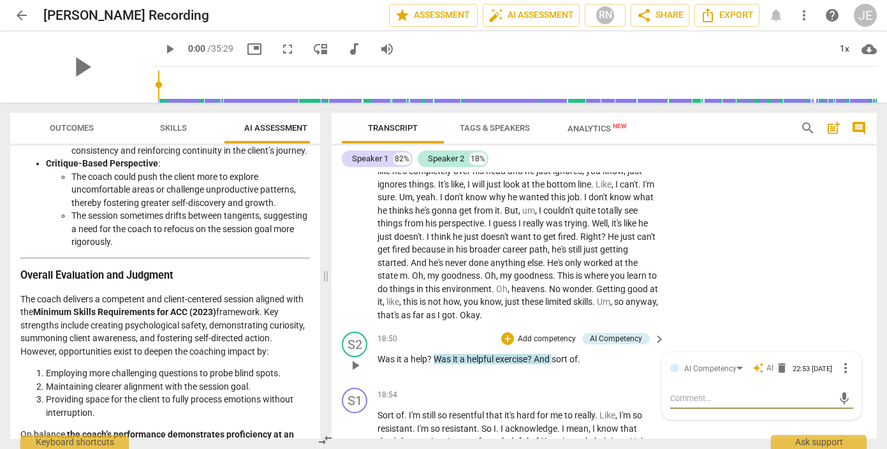
scroll to position [5419, 0]
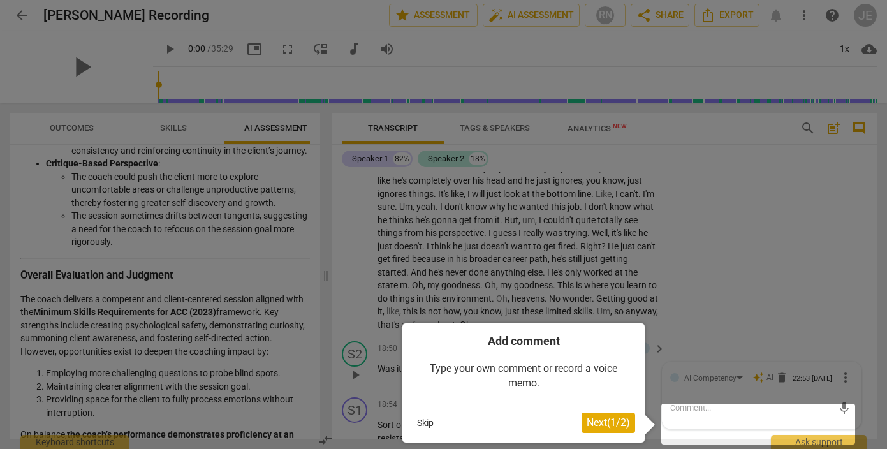
click at [720, 259] on div at bounding box center [443, 224] width 887 height 449
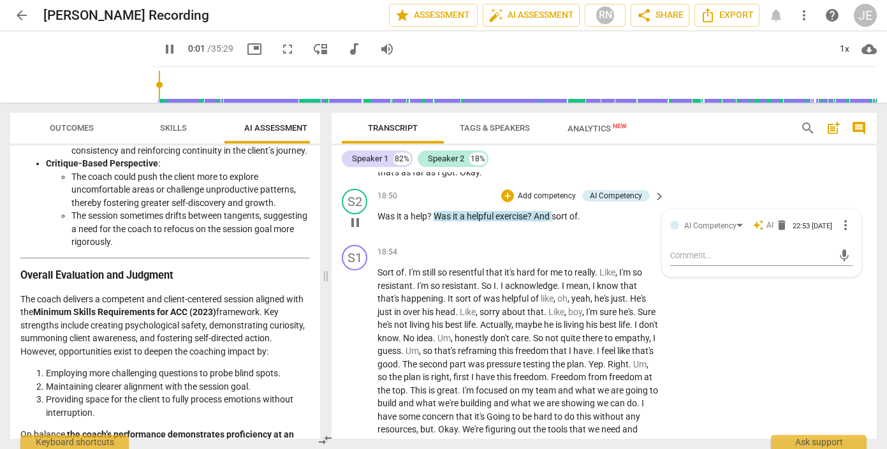
scroll to position [5575, 0]
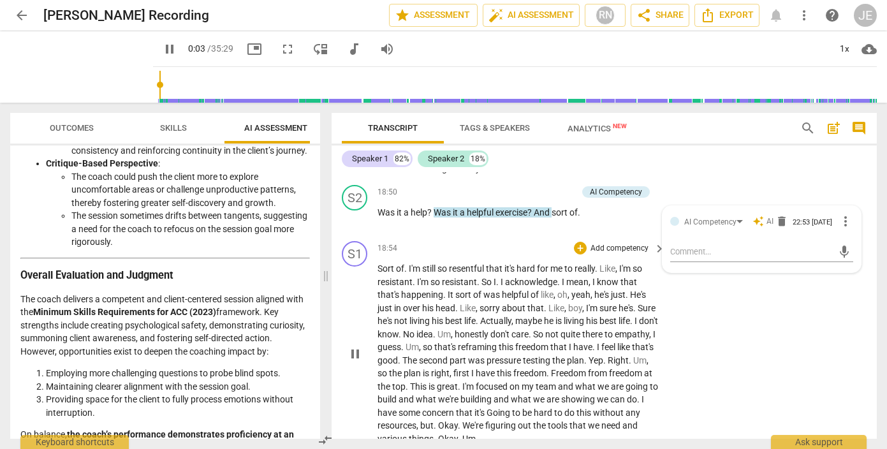
click at [752, 372] on div "S1 play_arrow pause 18:54 + Add competency keyboard_arrow_right Sort of . I'm s…" at bounding box center [604, 343] width 545 height 214
click at [612, 198] on div "AI Competency" at bounding box center [616, 191] width 52 height 11
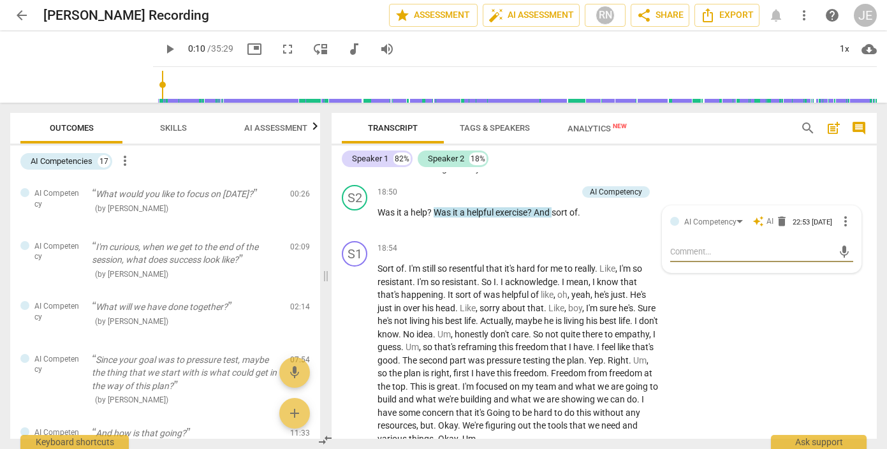
scroll to position [22, 0]
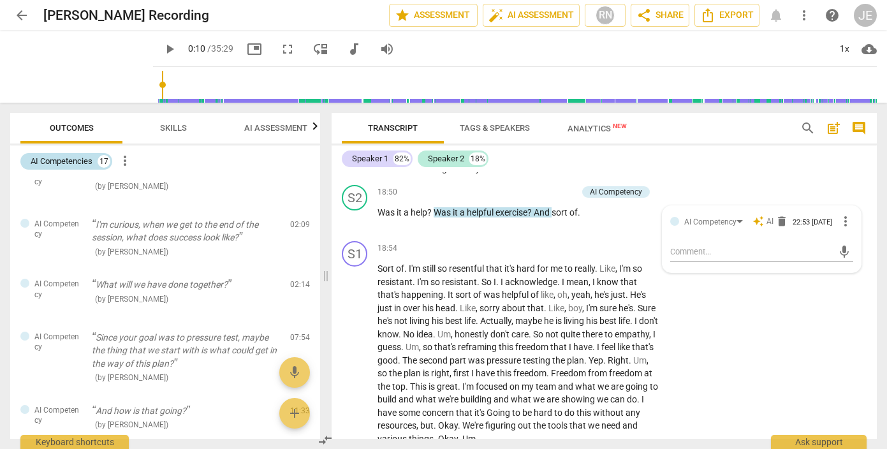
click at [94, 161] on div "AI Competencies 17" at bounding box center [66, 161] width 92 height 17
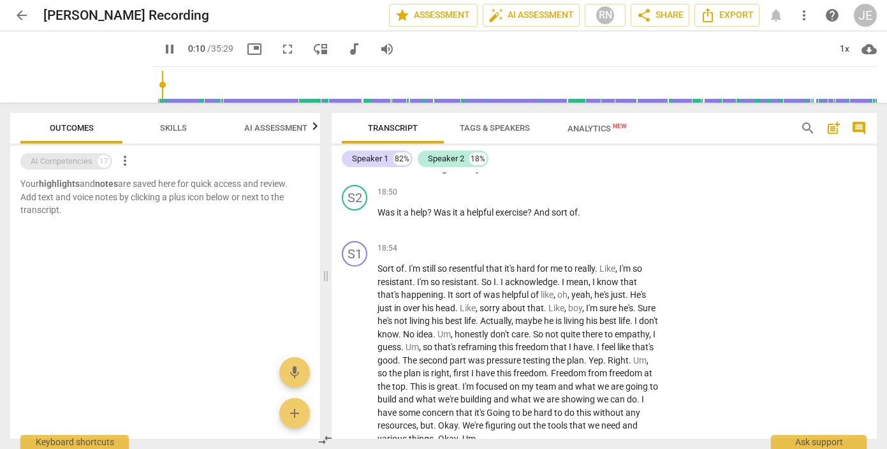
scroll to position [84, 0]
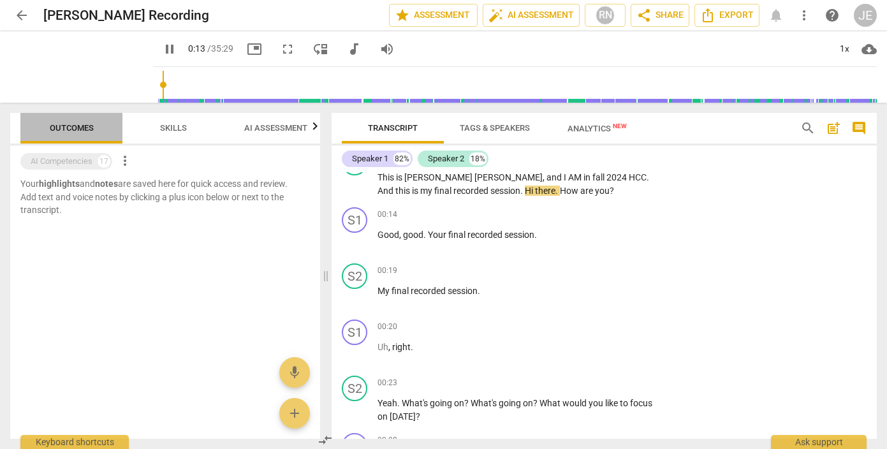
click at [86, 122] on span "Outcomes" at bounding box center [71, 128] width 75 height 17
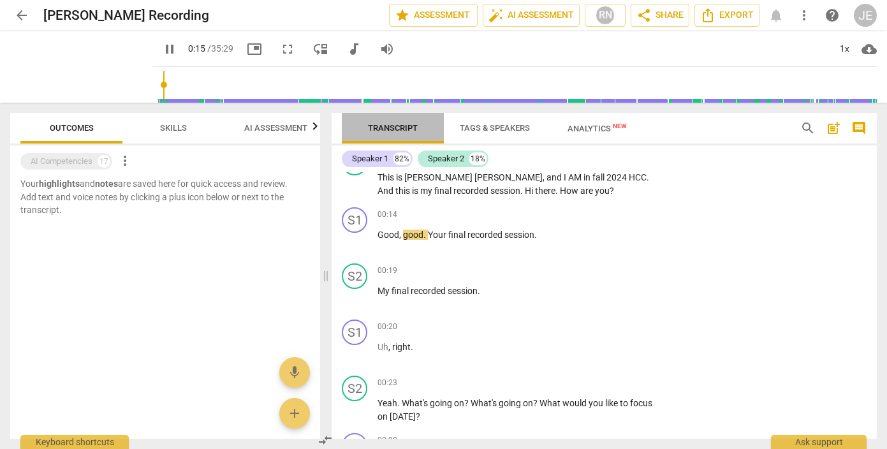
click at [388, 129] on span "Transcript" at bounding box center [393, 128] width 50 height 10
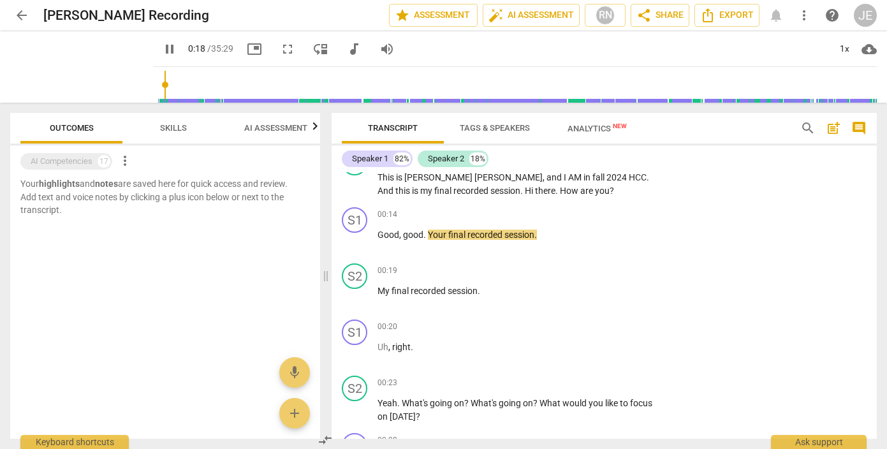
click at [177, 129] on span "Skills" at bounding box center [173, 128] width 27 height 10
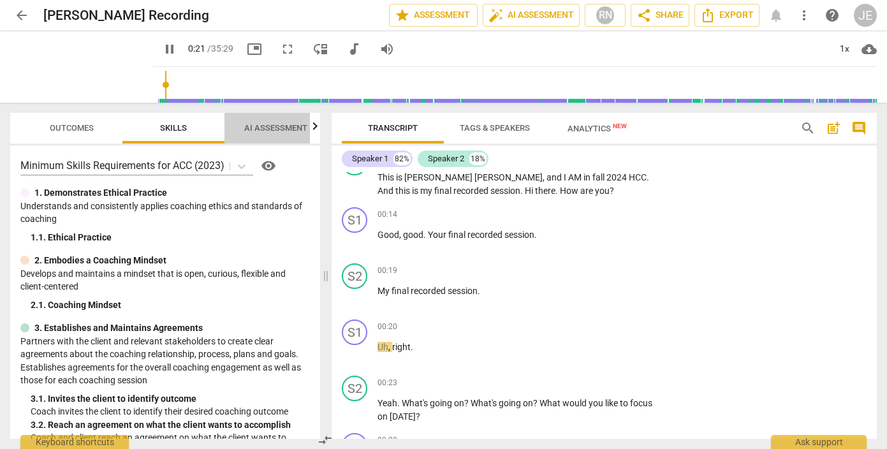
click at [274, 125] on span "AI Assessment" at bounding box center [275, 128] width 63 height 10
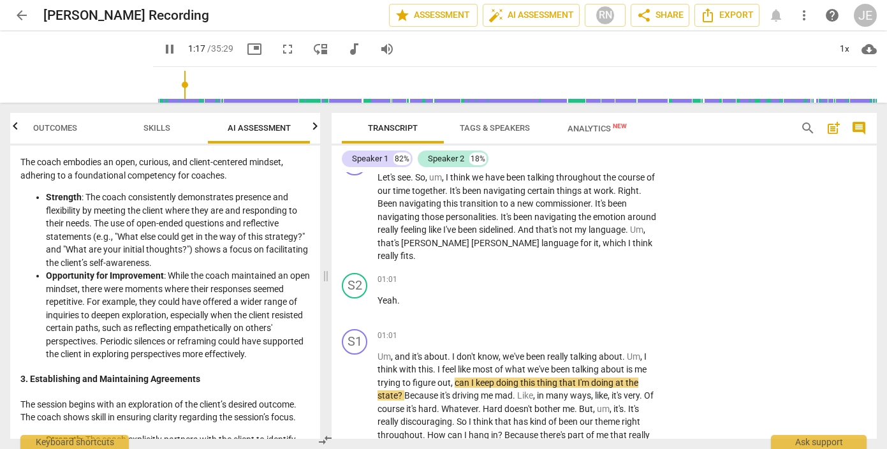
scroll to position [335, 0]
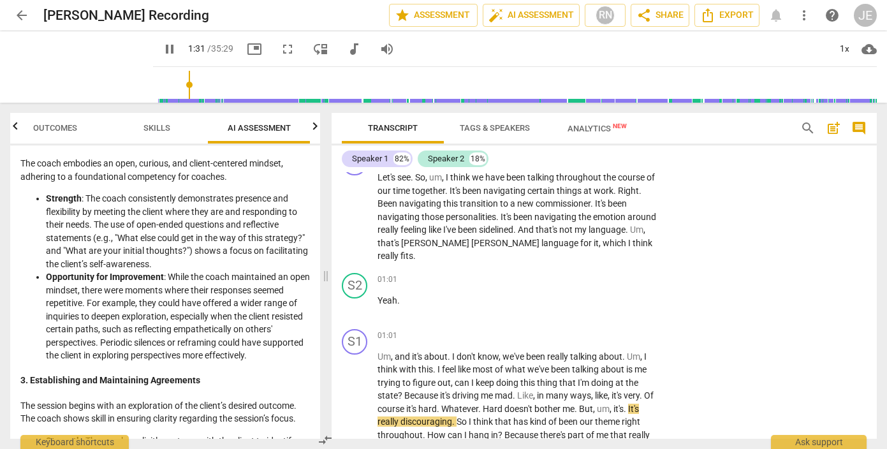
click at [162, 50] on span "pause" at bounding box center [169, 48] width 15 height 15
type input "92"
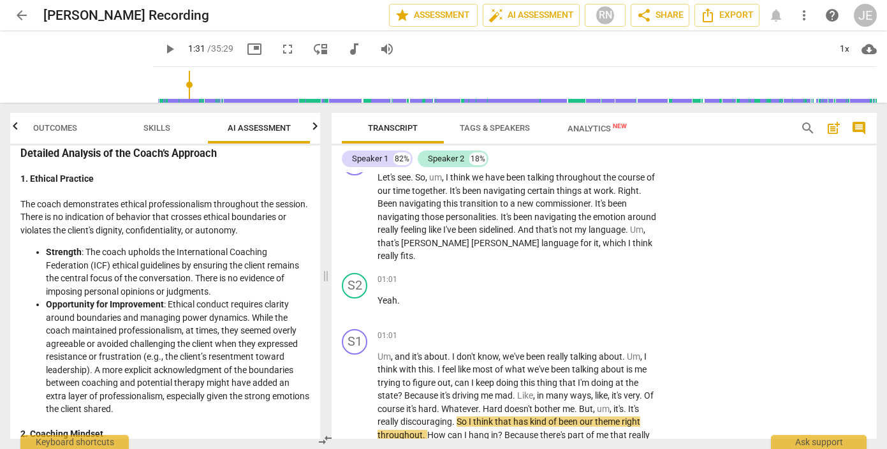
scroll to position [0, 0]
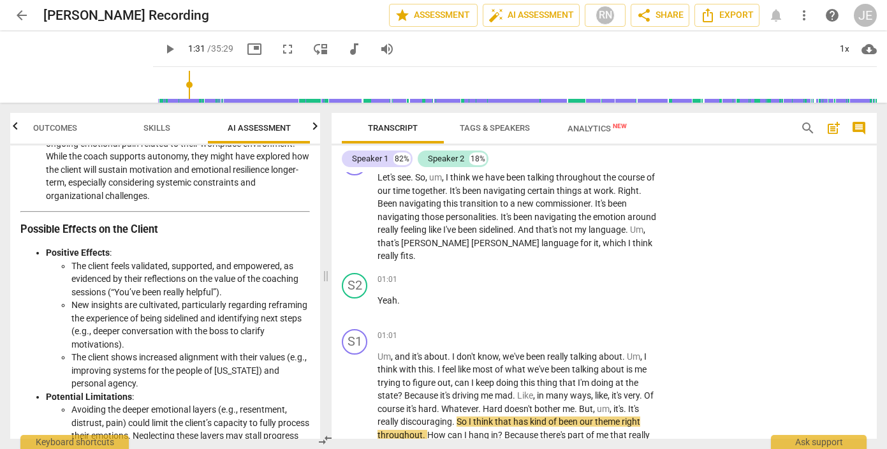
scroll to position [1891, 0]
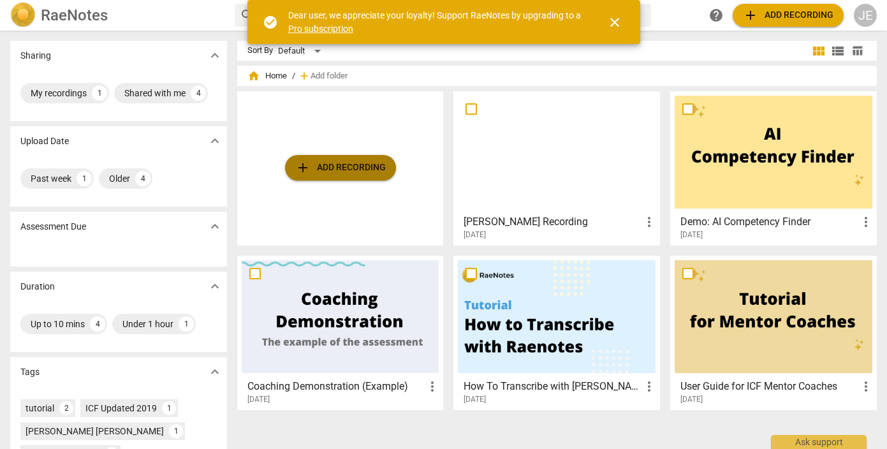
click at [319, 168] on span "add Add recording" at bounding box center [340, 167] width 91 height 15
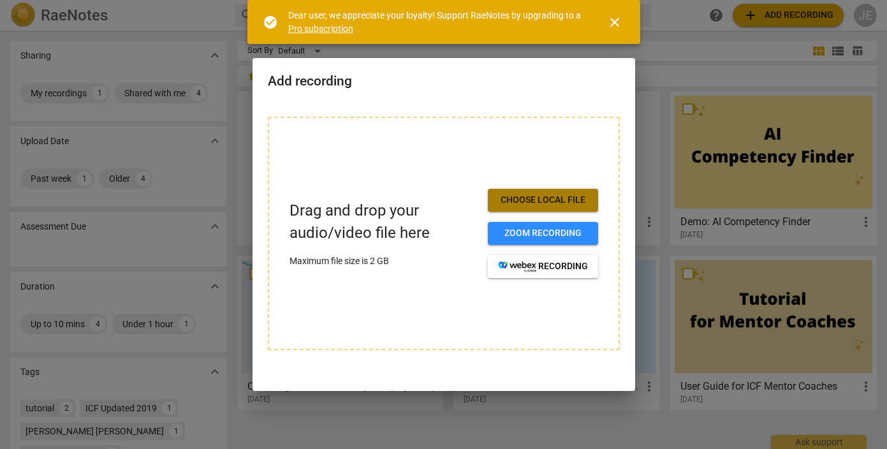
click at [523, 200] on span "Choose local file" at bounding box center [543, 200] width 90 height 13
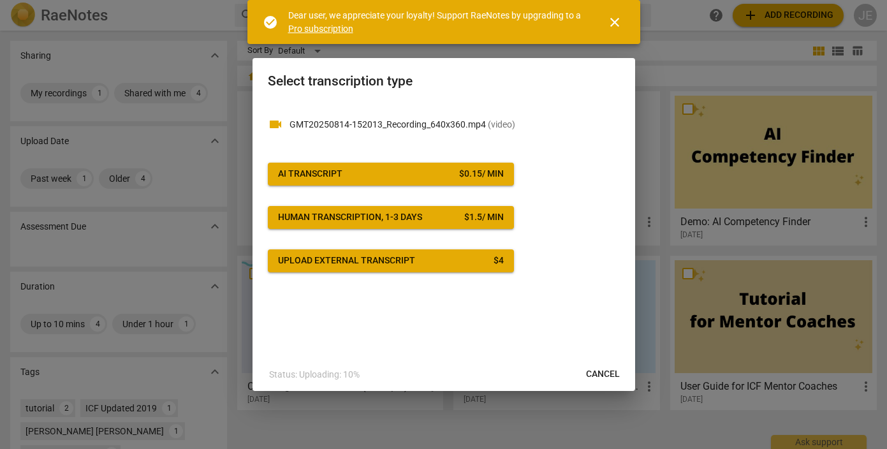
click at [416, 168] on span "AI Transcript $ 0.15 / min" at bounding box center [391, 174] width 226 height 13
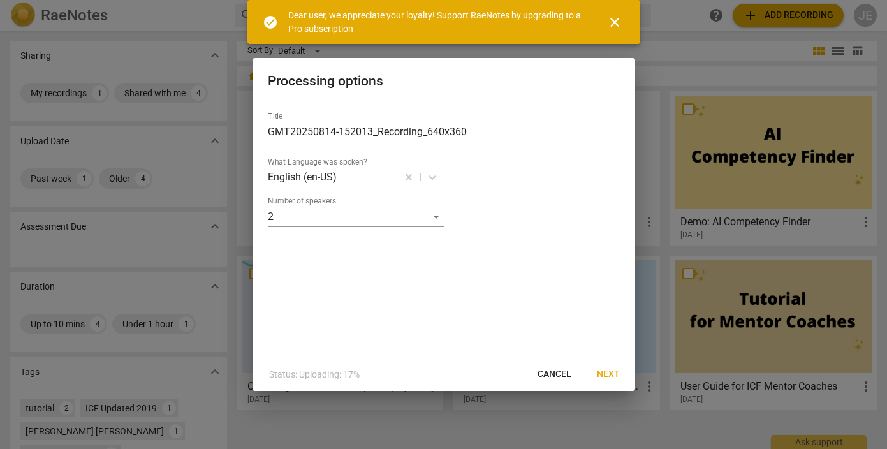
click at [615, 368] on span "Next" at bounding box center [608, 374] width 23 height 13
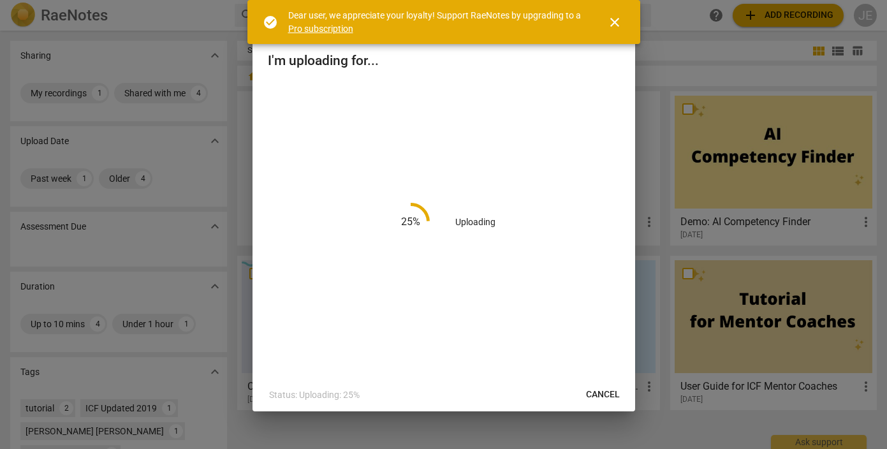
click at [612, 27] on span "close" at bounding box center [614, 22] width 15 height 15
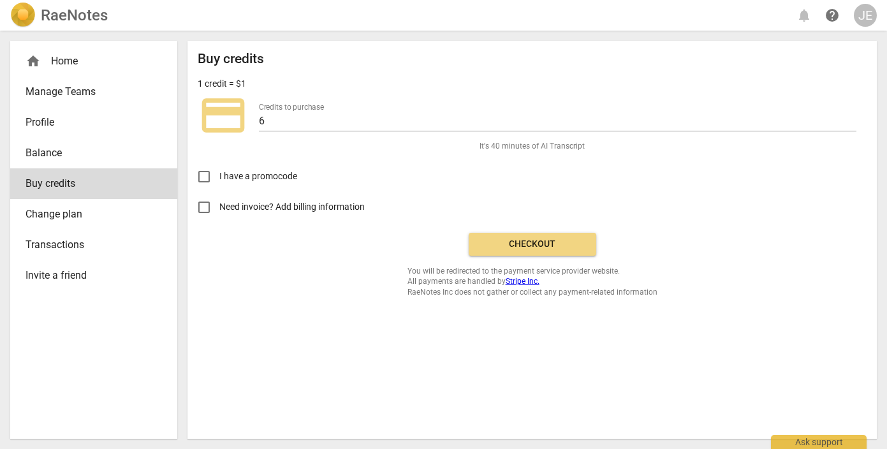
click at [93, 213] on span "Change plan" at bounding box center [89, 214] width 126 height 15
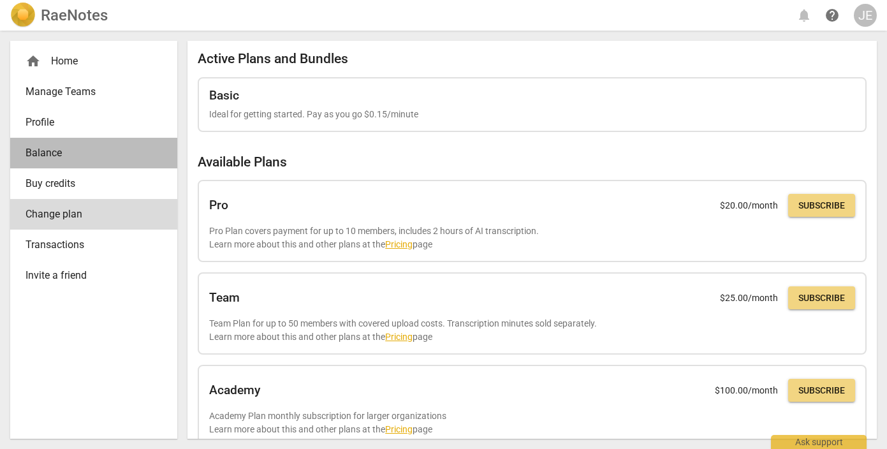
click at [62, 154] on span "Balance" at bounding box center [89, 152] width 126 height 15
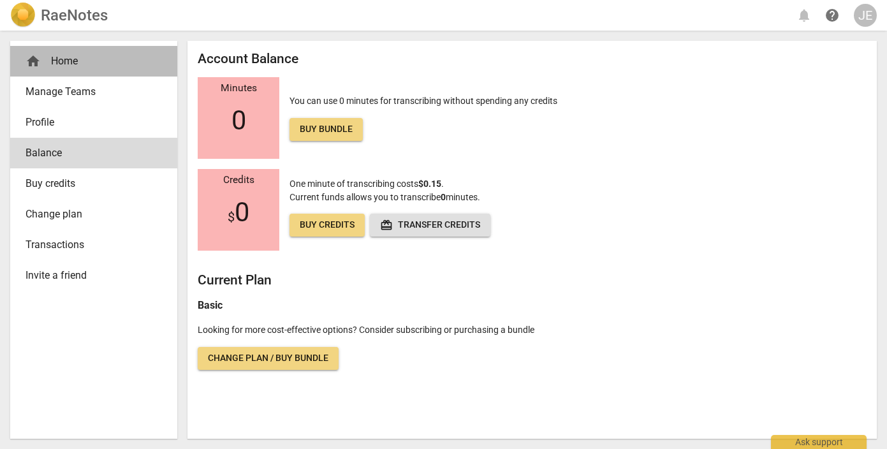
click at [66, 68] on div "home Home" at bounding box center [89, 61] width 126 height 15
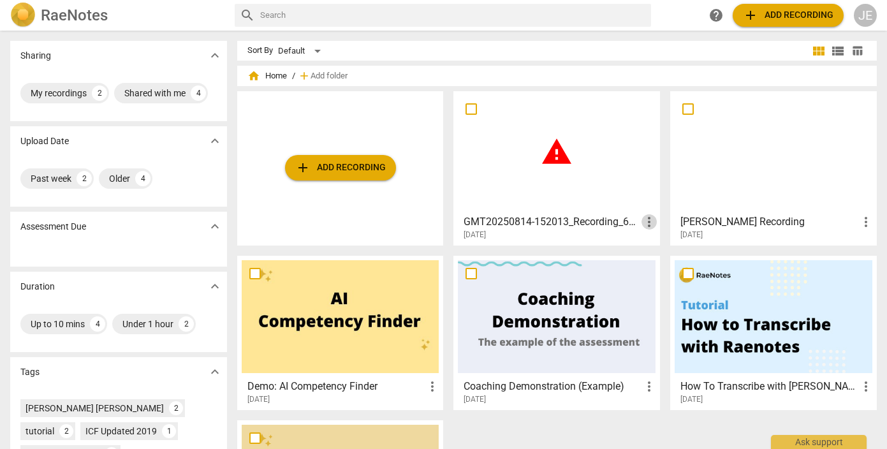
click at [644, 225] on span "more_vert" at bounding box center [648, 221] width 15 height 15
click at [549, 224] on div at bounding box center [443, 224] width 887 height 449
click at [541, 157] on span "warning" at bounding box center [557, 152] width 32 height 32
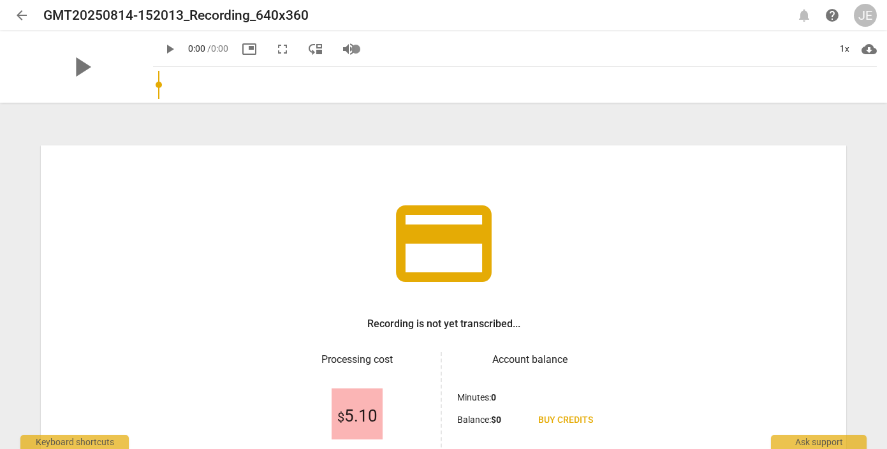
scroll to position [126, 0]
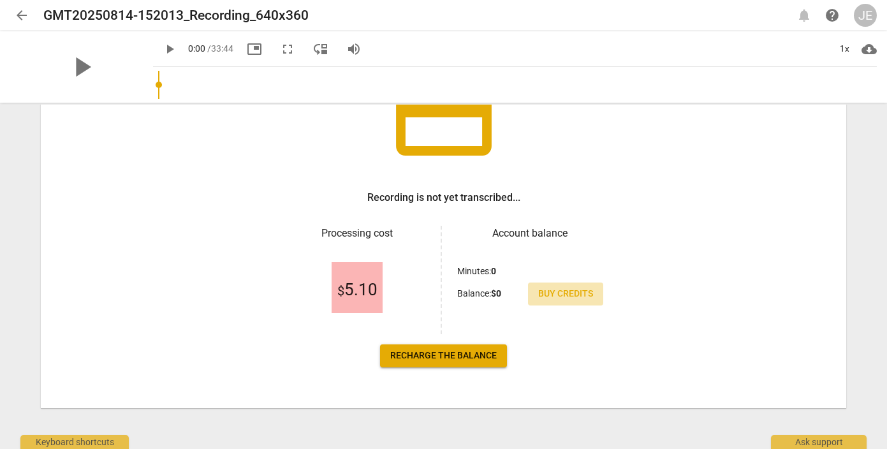
click at [562, 293] on span "Buy credits" at bounding box center [565, 294] width 55 height 13
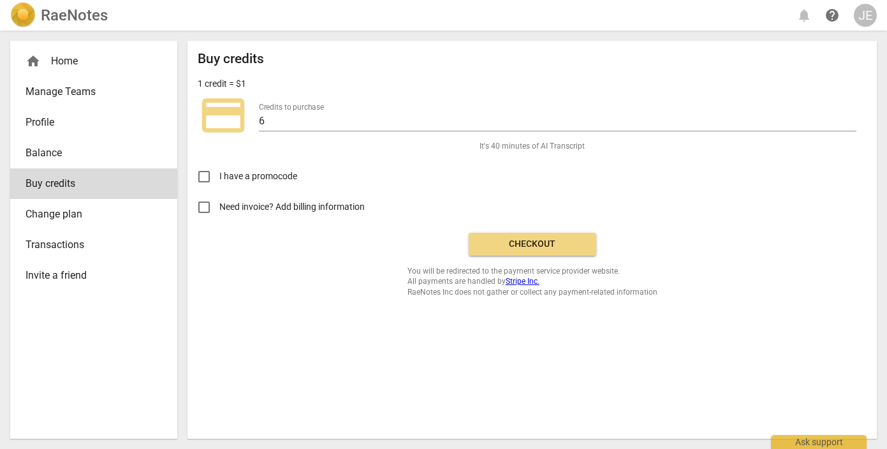
click at [542, 249] on span "Checkout" at bounding box center [532, 244] width 107 height 13
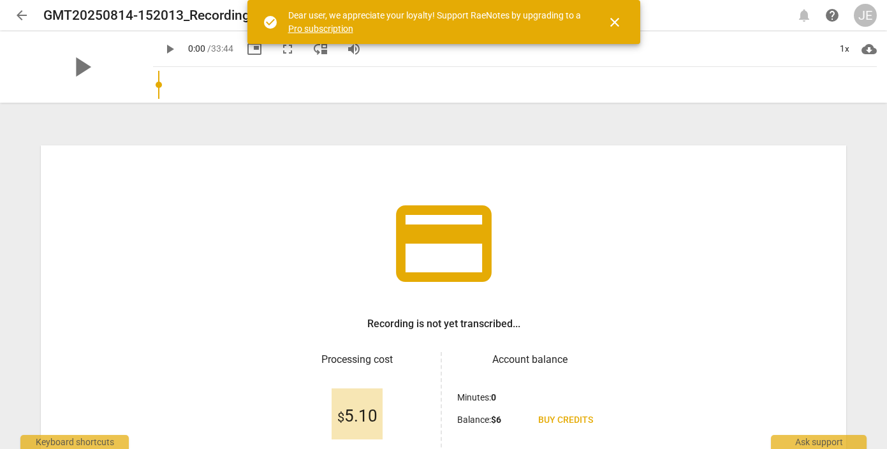
click at [613, 22] on span "close" at bounding box center [614, 22] width 15 height 15
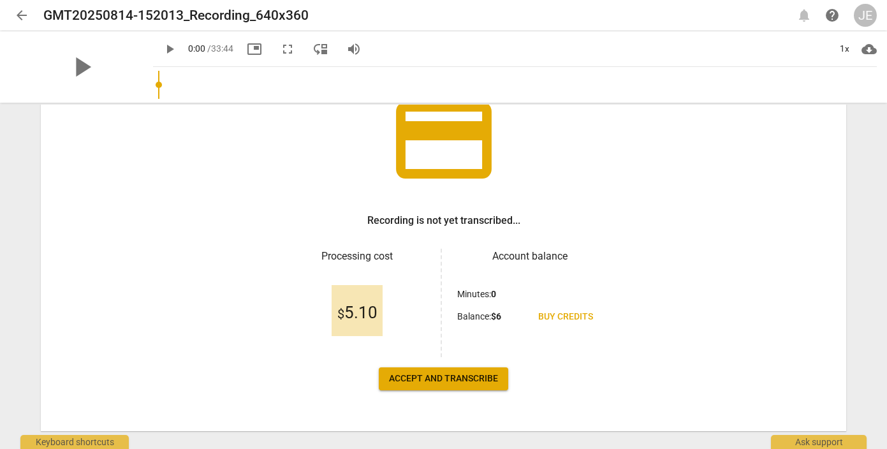
scroll to position [126, 0]
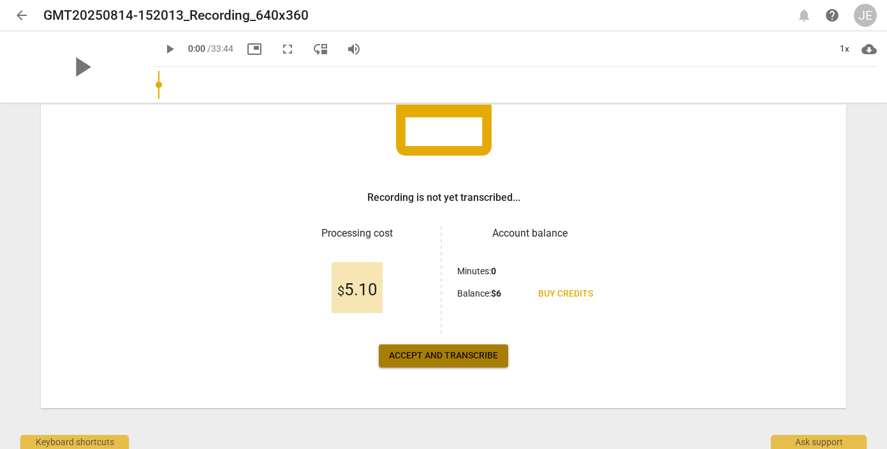
click at [483, 364] on button "Accept and transcribe" at bounding box center [443, 355] width 129 height 23
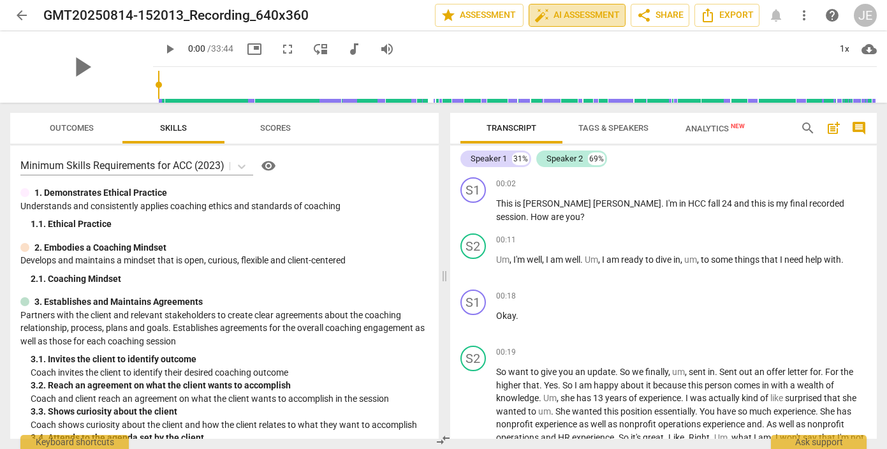
click at [584, 25] on button "auto_fix_high AI Assessment" at bounding box center [576, 15] width 97 height 23
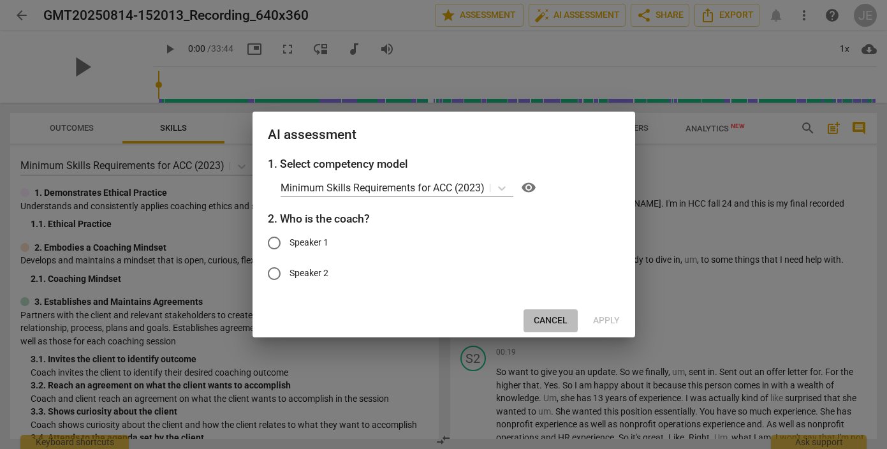
click at [555, 317] on span "Cancel" at bounding box center [551, 320] width 34 height 13
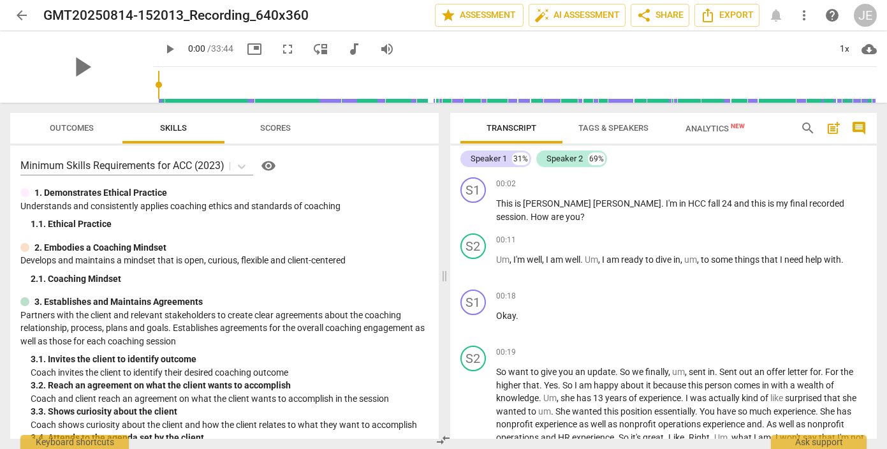
click at [600, 30] on div "arrow_back GMT20250814-152013_Recording_640x360 edit star Assessment auto_fix_h…" at bounding box center [443, 15] width 866 height 31
click at [599, 23] on button "auto_fix_high AI Assessment" at bounding box center [576, 15] width 97 height 23
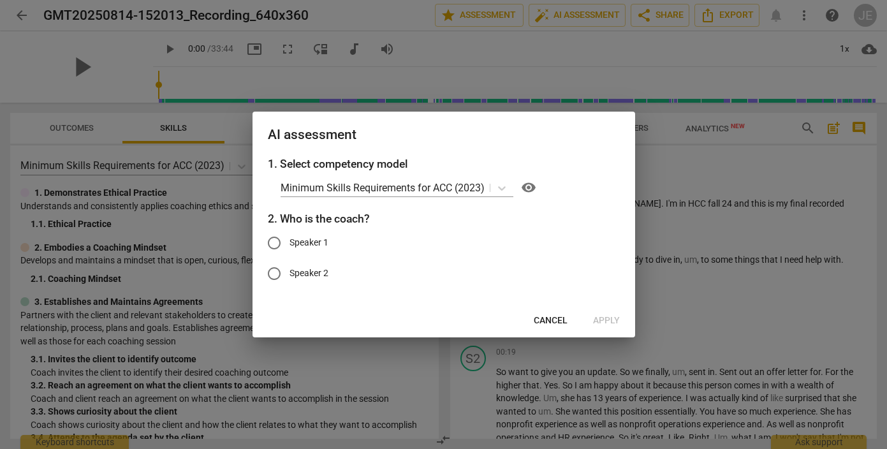
click at [297, 244] on span "Speaker 1" at bounding box center [308, 242] width 39 height 13
click at [289, 244] on input "Speaker 1" at bounding box center [274, 243] width 31 height 31
radio input "true"
click at [604, 321] on span "Apply" at bounding box center [606, 320] width 27 height 13
click at [611, 317] on span "Apply" at bounding box center [606, 320] width 27 height 13
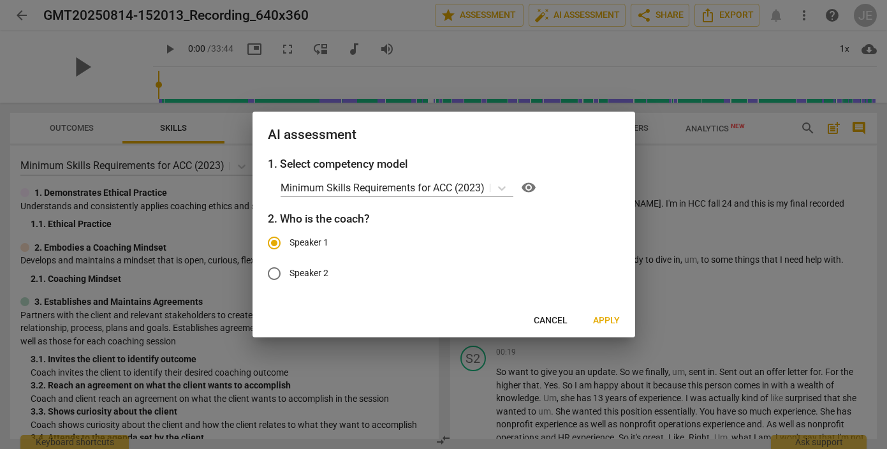
click at [307, 240] on span "Speaker 1" at bounding box center [308, 242] width 39 height 13
click at [289, 240] on input "Speaker 1" at bounding box center [274, 243] width 31 height 31
click at [600, 317] on span "Apply" at bounding box center [606, 320] width 27 height 13
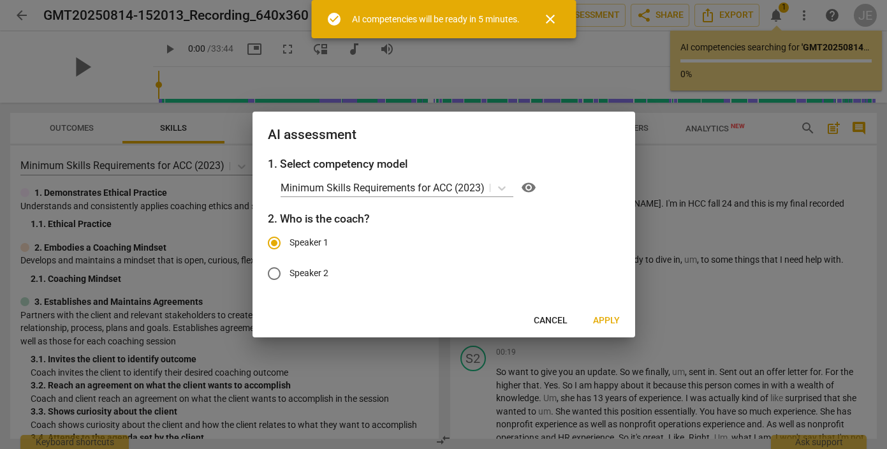
click at [659, 285] on div at bounding box center [443, 224] width 887 height 449
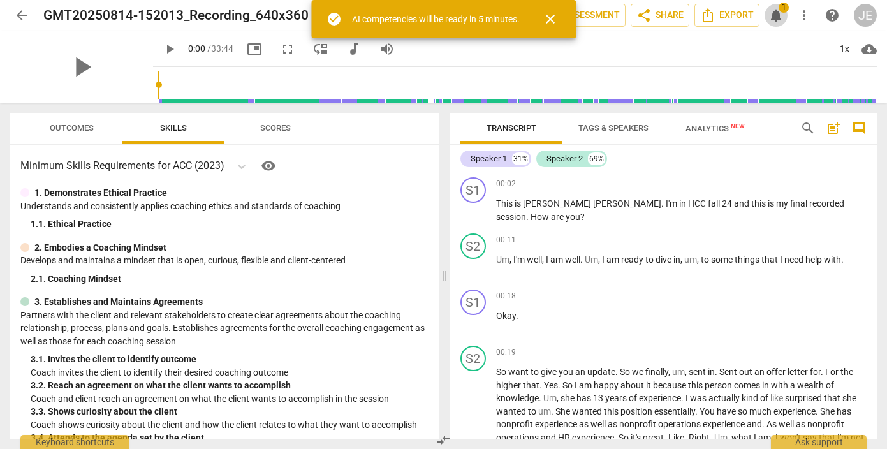
click at [779, 17] on span "notifications" at bounding box center [775, 15] width 15 height 15
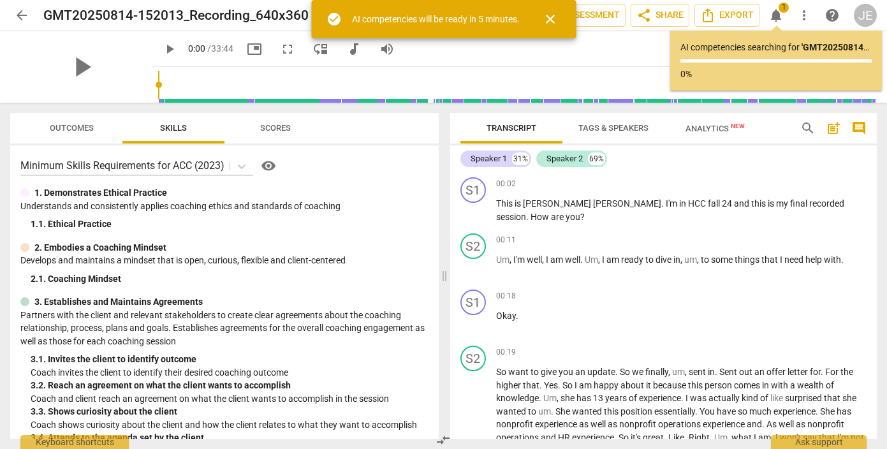
click at [779, 17] on span "notifications" at bounding box center [775, 15] width 15 height 15
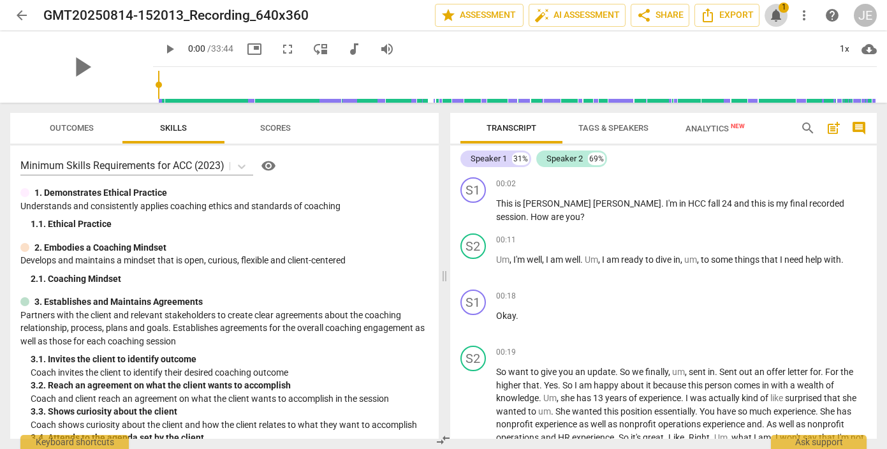
click at [774, 15] on span "notifications" at bounding box center [775, 15] width 15 height 15
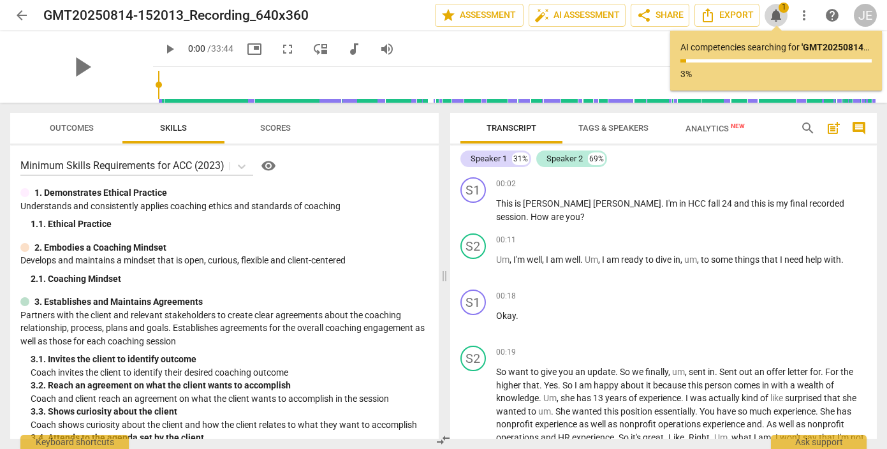
click at [774, 15] on span "notifications" at bounding box center [775, 15] width 15 height 15
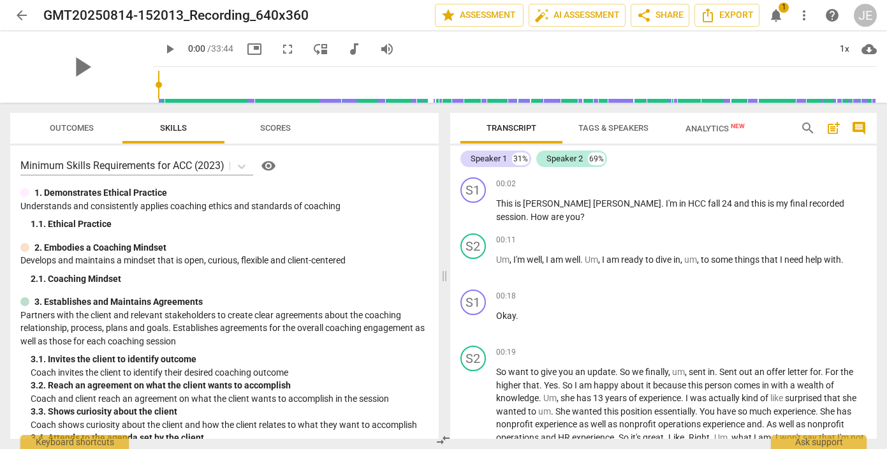
click at [787, 17] on span "notifications 1" at bounding box center [775, 15] width 23 height 15
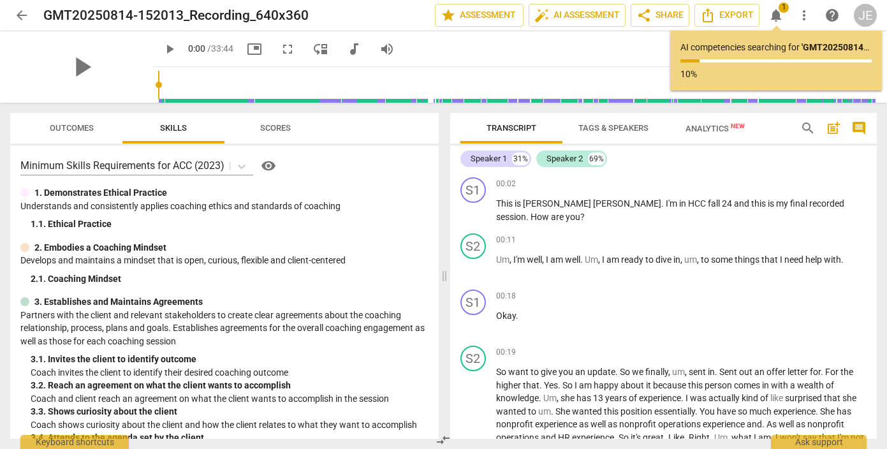
click at [787, 17] on span "notifications 1" at bounding box center [775, 15] width 23 height 15
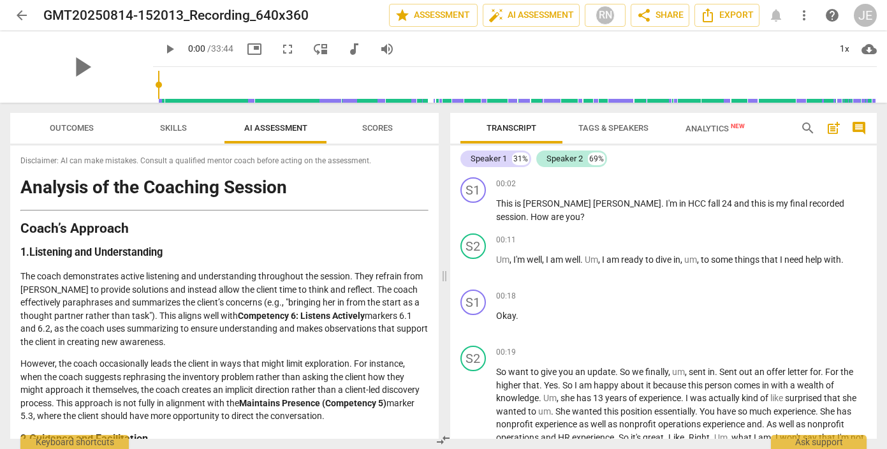
click at [780, 13] on div "arrow_back GMT20250814-152013_Recording_640x360 edit star Assessment auto_fix_h…" at bounding box center [443, 15] width 866 height 23
click at [272, 126] on span "AI Assessment" at bounding box center [275, 128] width 63 height 10
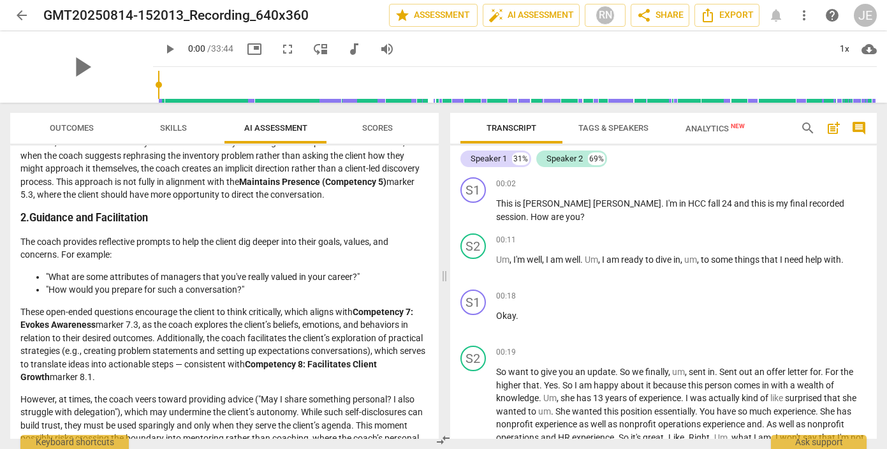
scroll to position [0, 0]
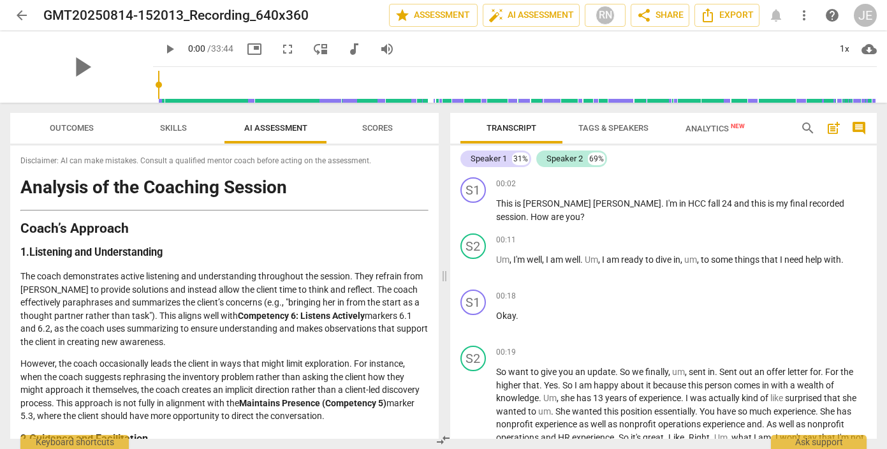
click at [381, 131] on span "Scores" at bounding box center [377, 128] width 31 height 10
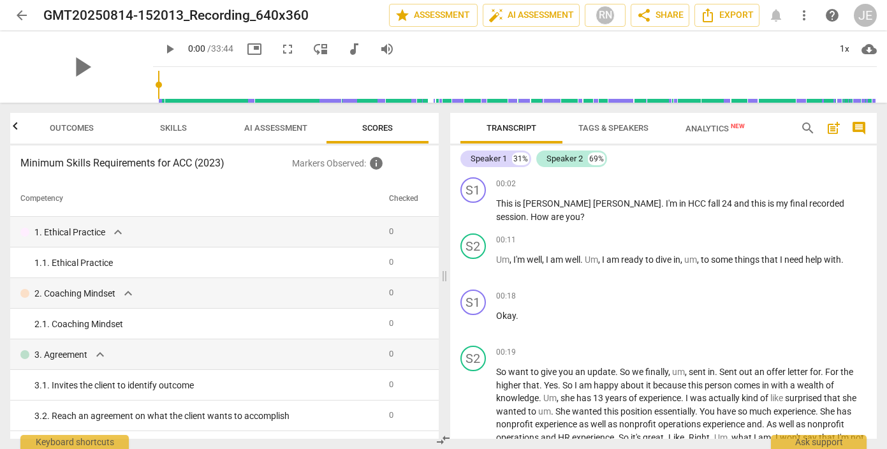
click at [289, 124] on span "AI Assessment" at bounding box center [275, 128] width 63 height 10
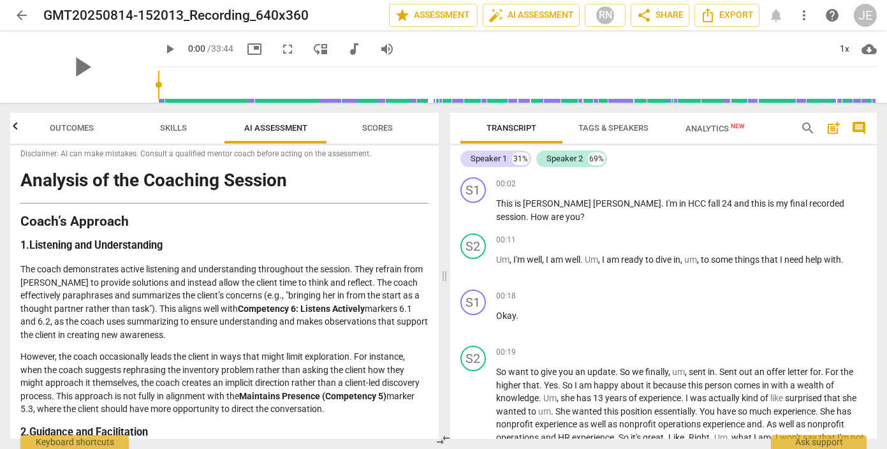
scroll to position [8, 0]
click at [56, 131] on span "Outcomes" at bounding box center [72, 128] width 44 height 10
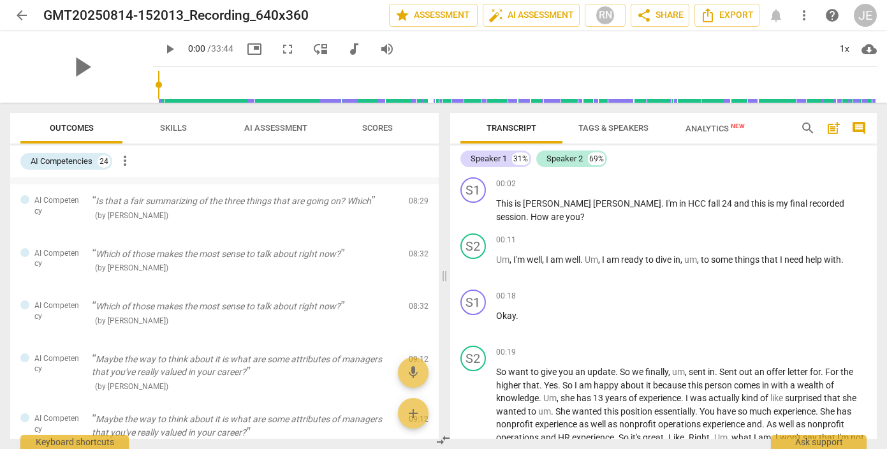
scroll to position [0, 0]
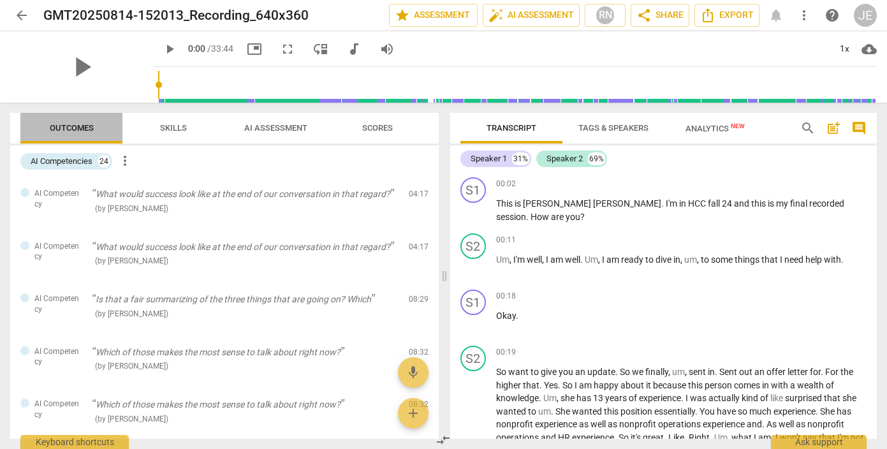
click at [77, 131] on span "Outcomes" at bounding box center [72, 128] width 44 height 10
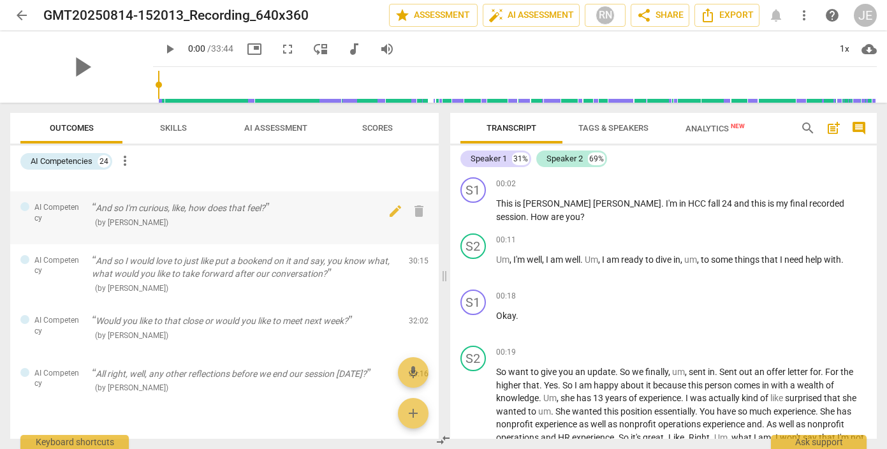
scroll to position [1077, 0]
click at [261, 133] on span "AI Assessment" at bounding box center [276, 128] width 94 height 17
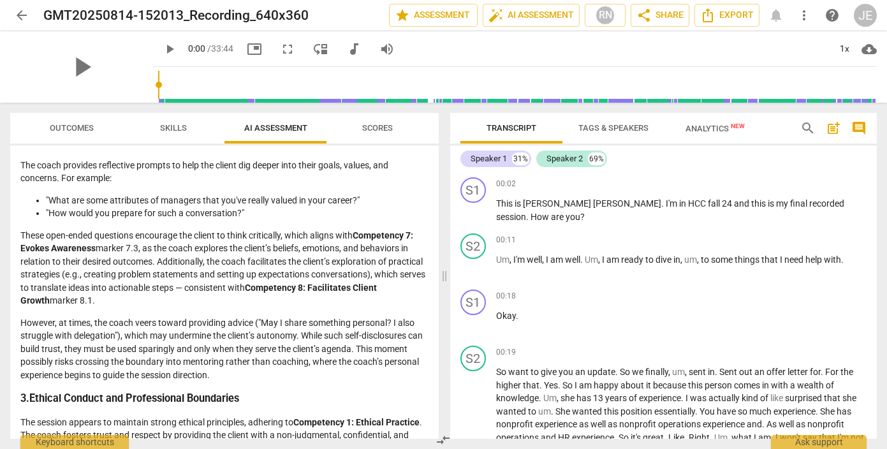
scroll to position [303, 0]
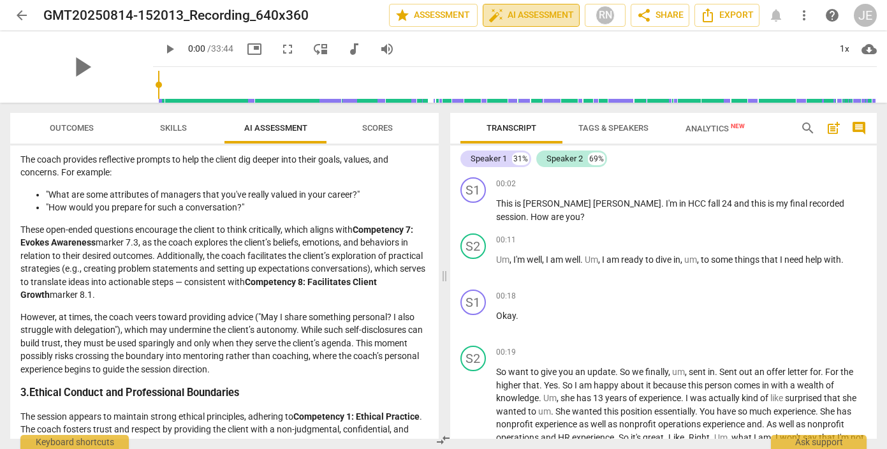
click at [559, 20] on span "auto_fix_high AI Assessment" at bounding box center [530, 15] width 85 height 15
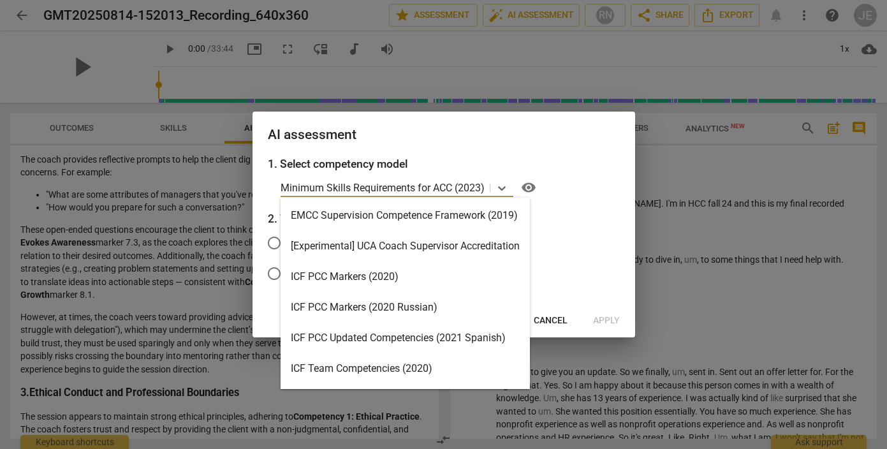
click at [417, 184] on p "Minimum Skills Requirements for ACC (2023)" at bounding box center [383, 187] width 204 height 15
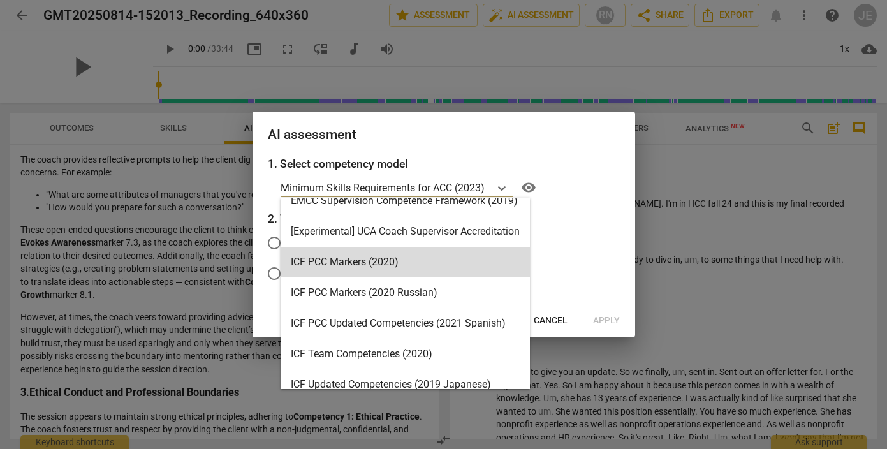
scroll to position [11, 0]
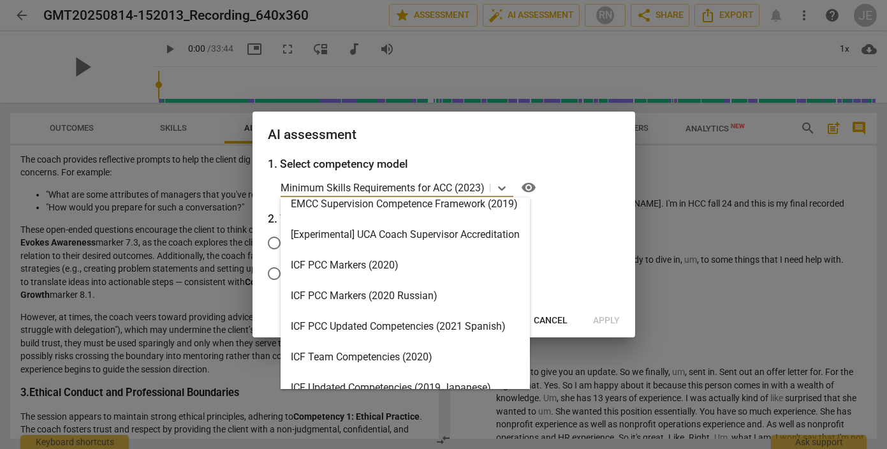
click at [398, 266] on div "ICF PCC Markers (2020)" at bounding box center [405, 265] width 249 height 31
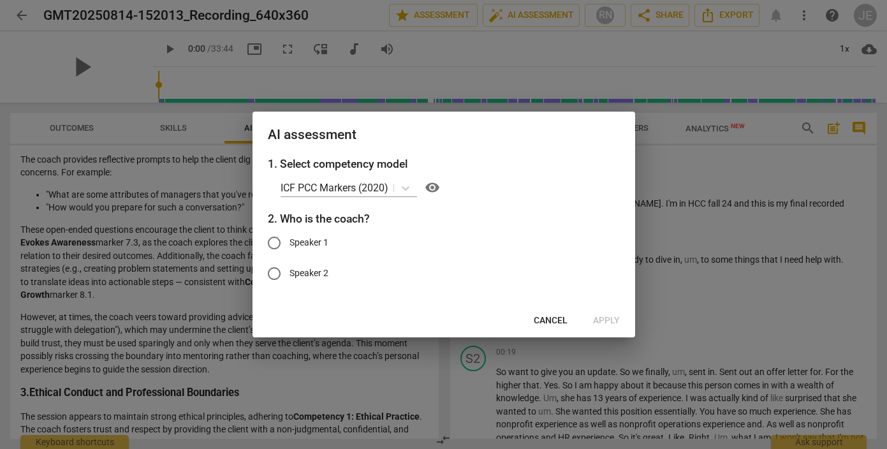
click at [321, 236] on span "Speaker 1" at bounding box center [308, 242] width 39 height 13
click at [289, 236] on input "Speaker 1" at bounding box center [274, 243] width 31 height 31
radio input "true"
click at [598, 328] on button "Apply" at bounding box center [606, 320] width 47 height 23
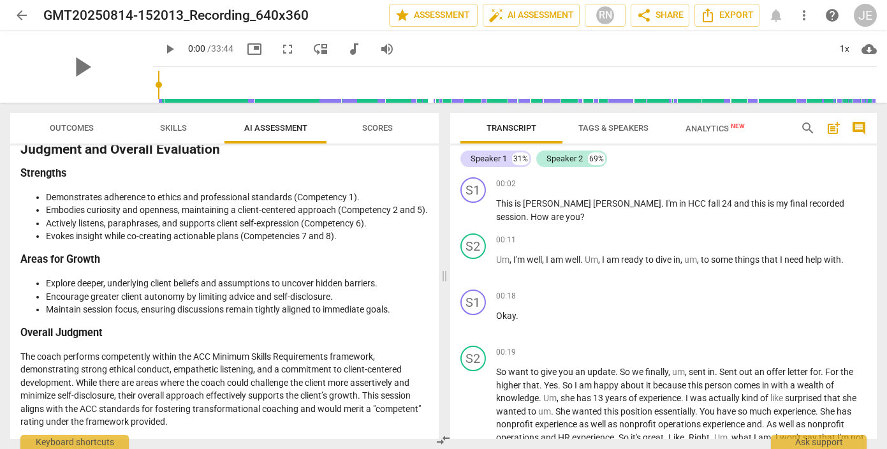
scroll to position [1397, 0]
